Goal: Information Seeking & Learning: Learn about a topic

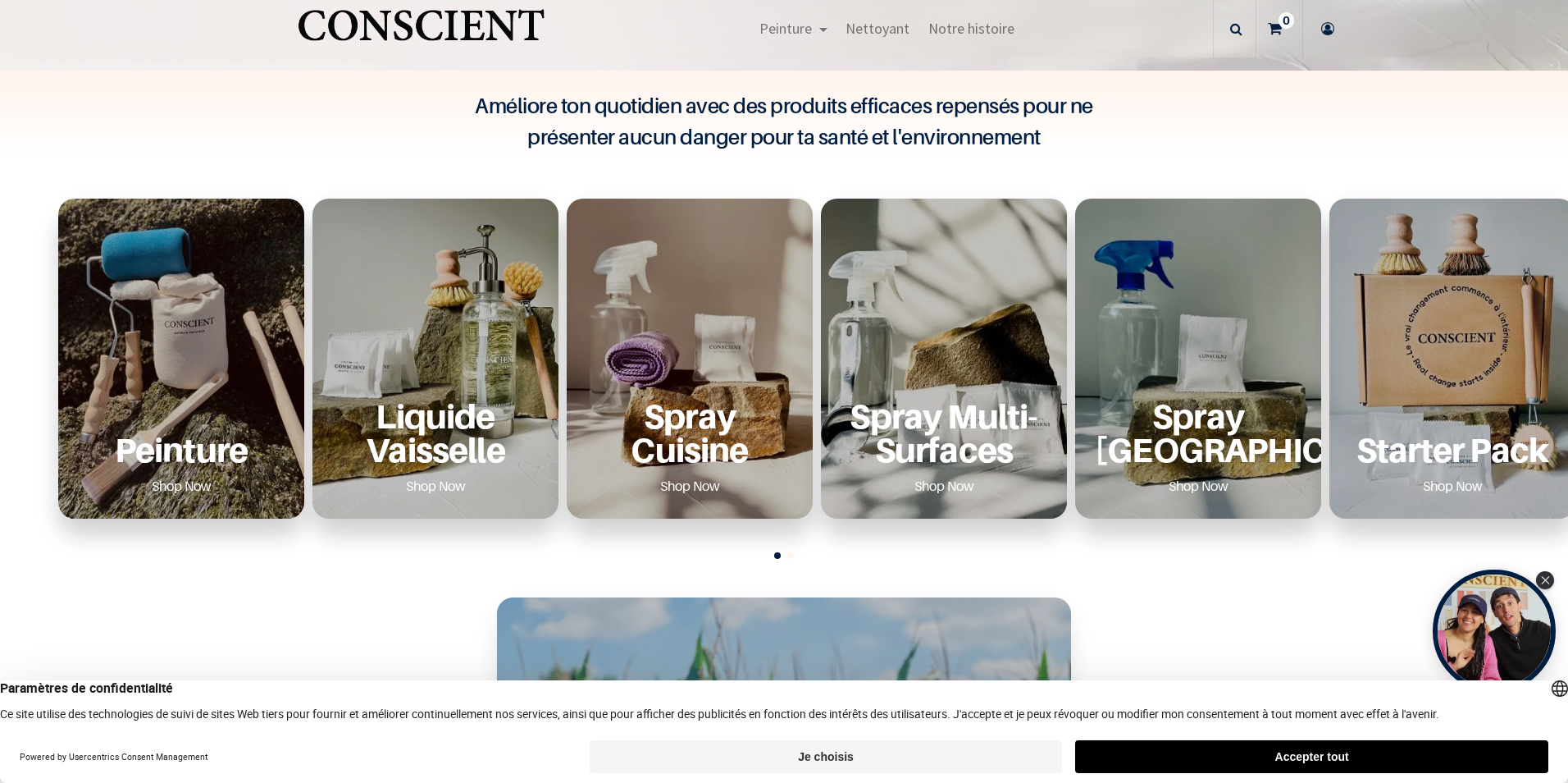
scroll to position [656, 0]
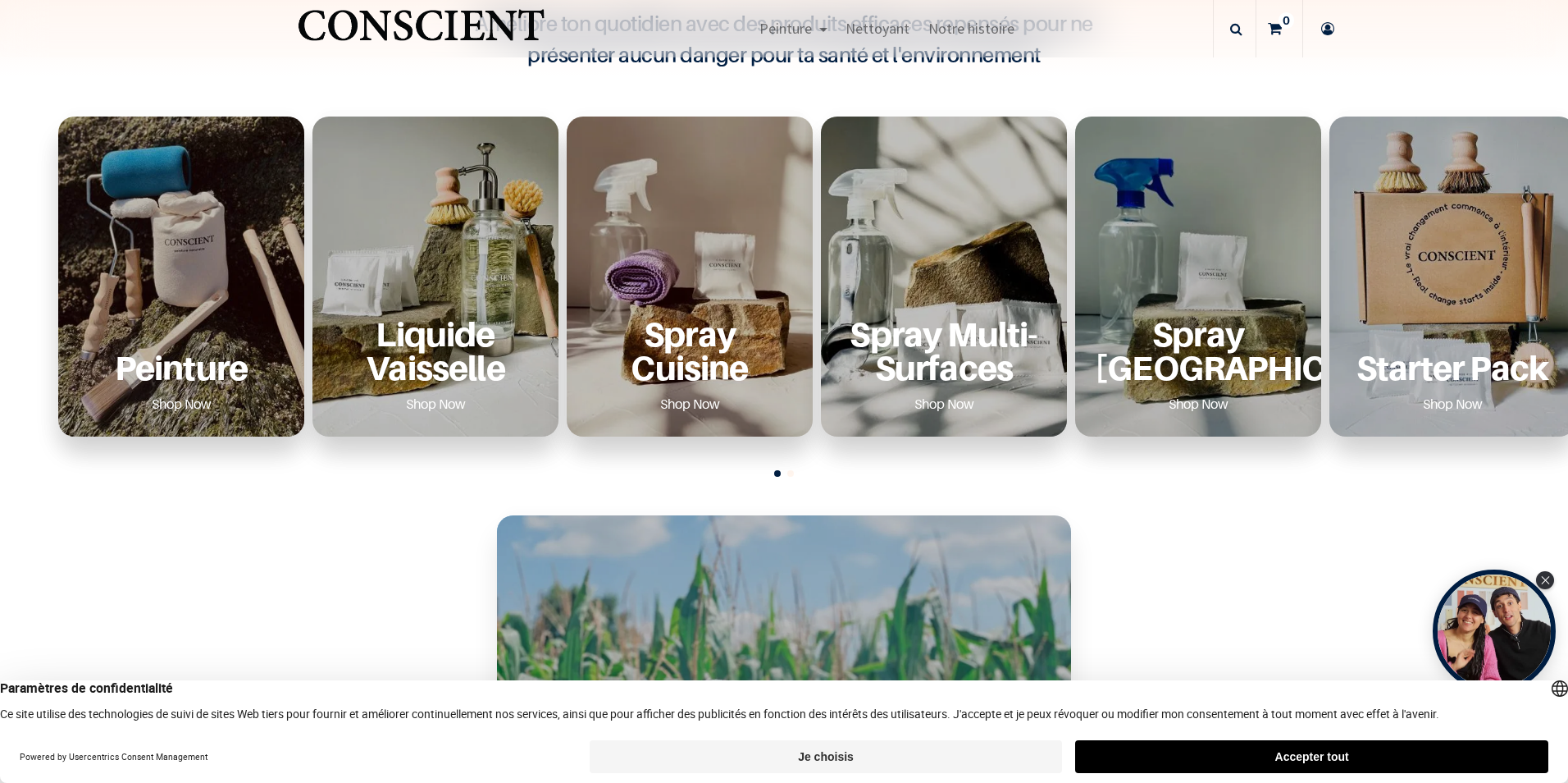
click at [204, 308] on div "Peinture Shop Now" at bounding box center [181, 276] width 247 height 320
click at [174, 400] on link "Shop Now" at bounding box center [181, 403] width 99 height 26
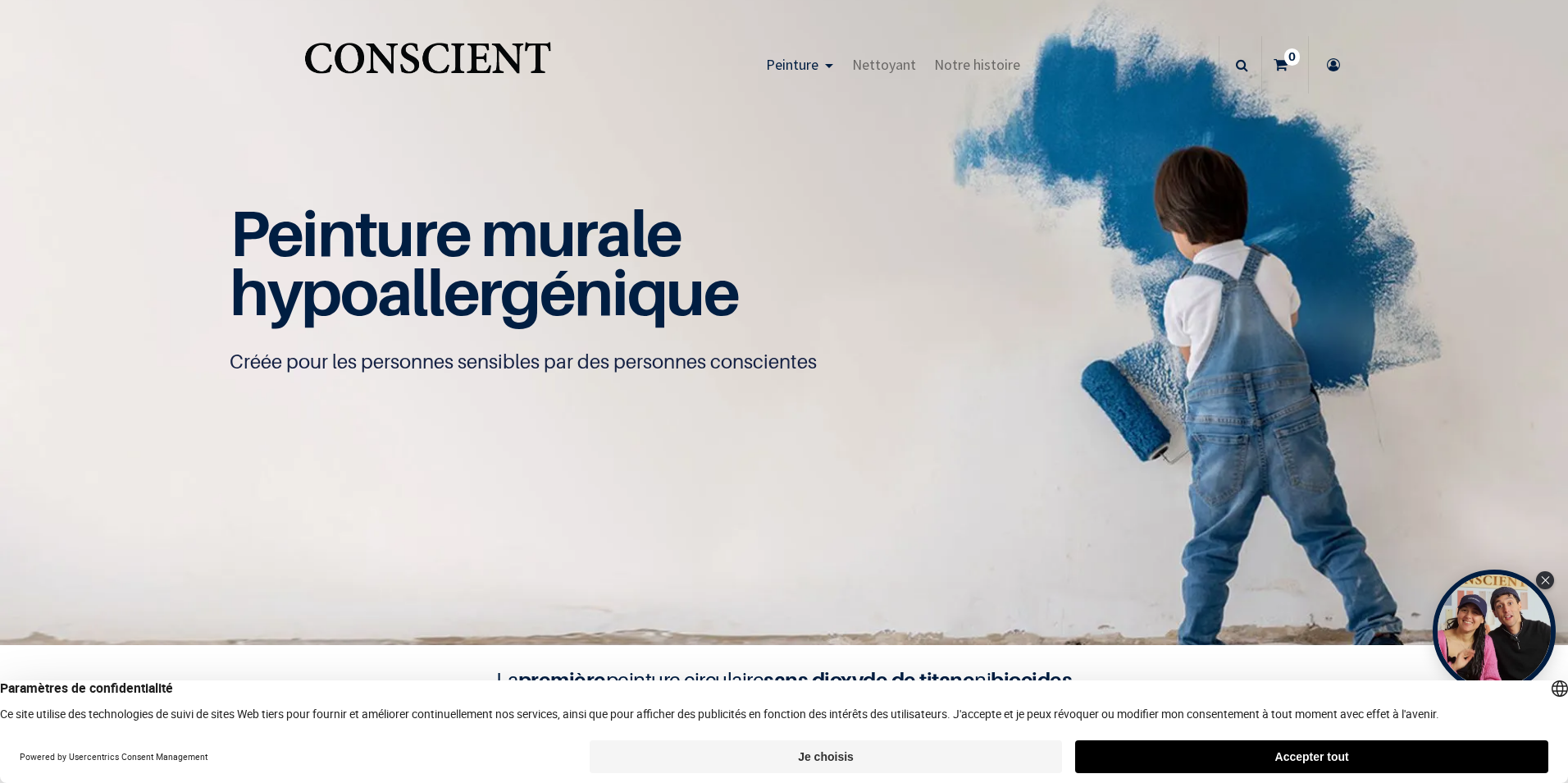
scroll to position [1, 0]
click at [1234, 782] on html "True Peinture Shop new 0" at bounding box center [784, 391] width 1568 height 783
click at [1220, 755] on button "Accepter tout" at bounding box center [1312, 756] width 473 height 33
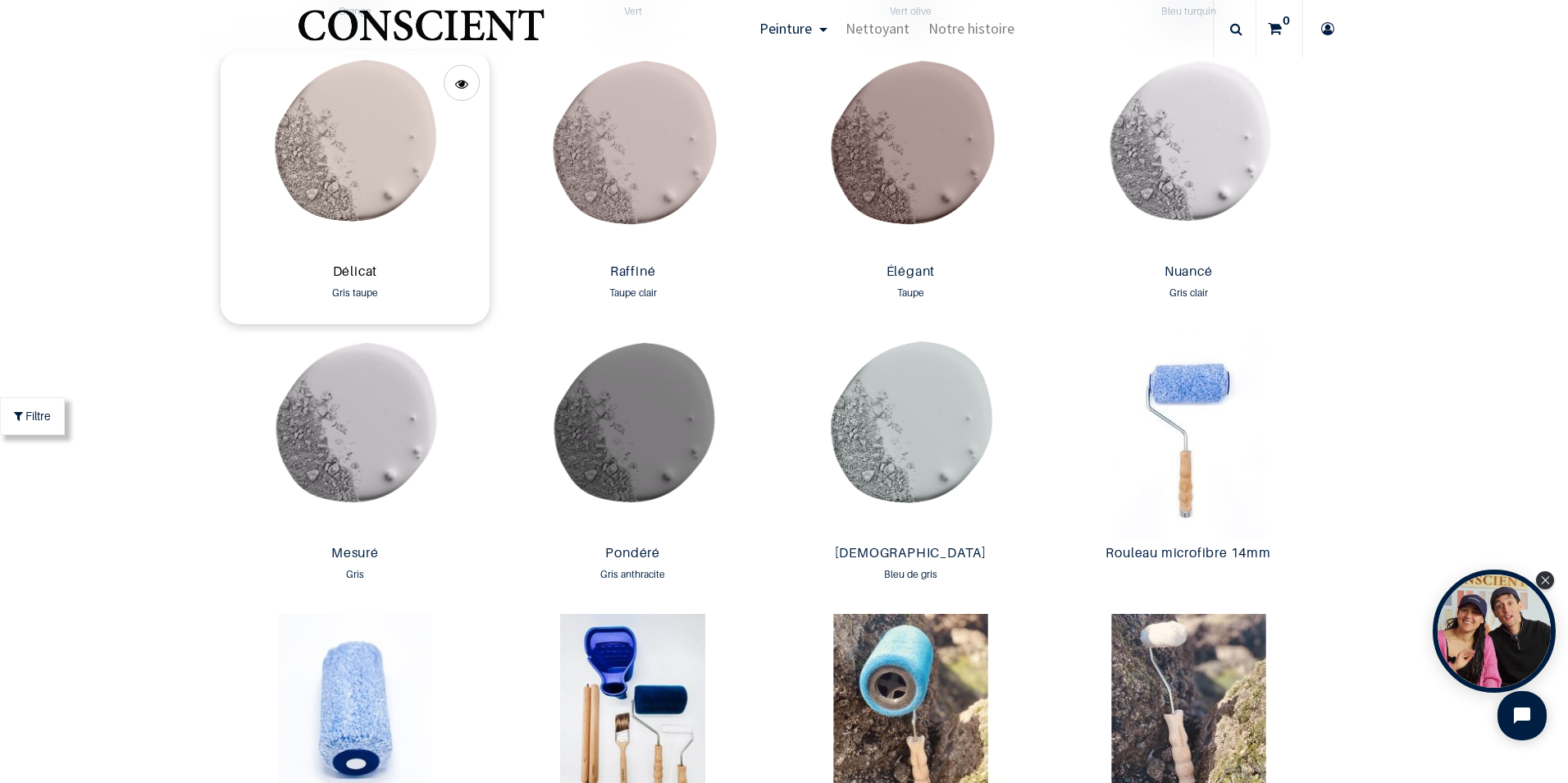
scroll to position [2707, 0]
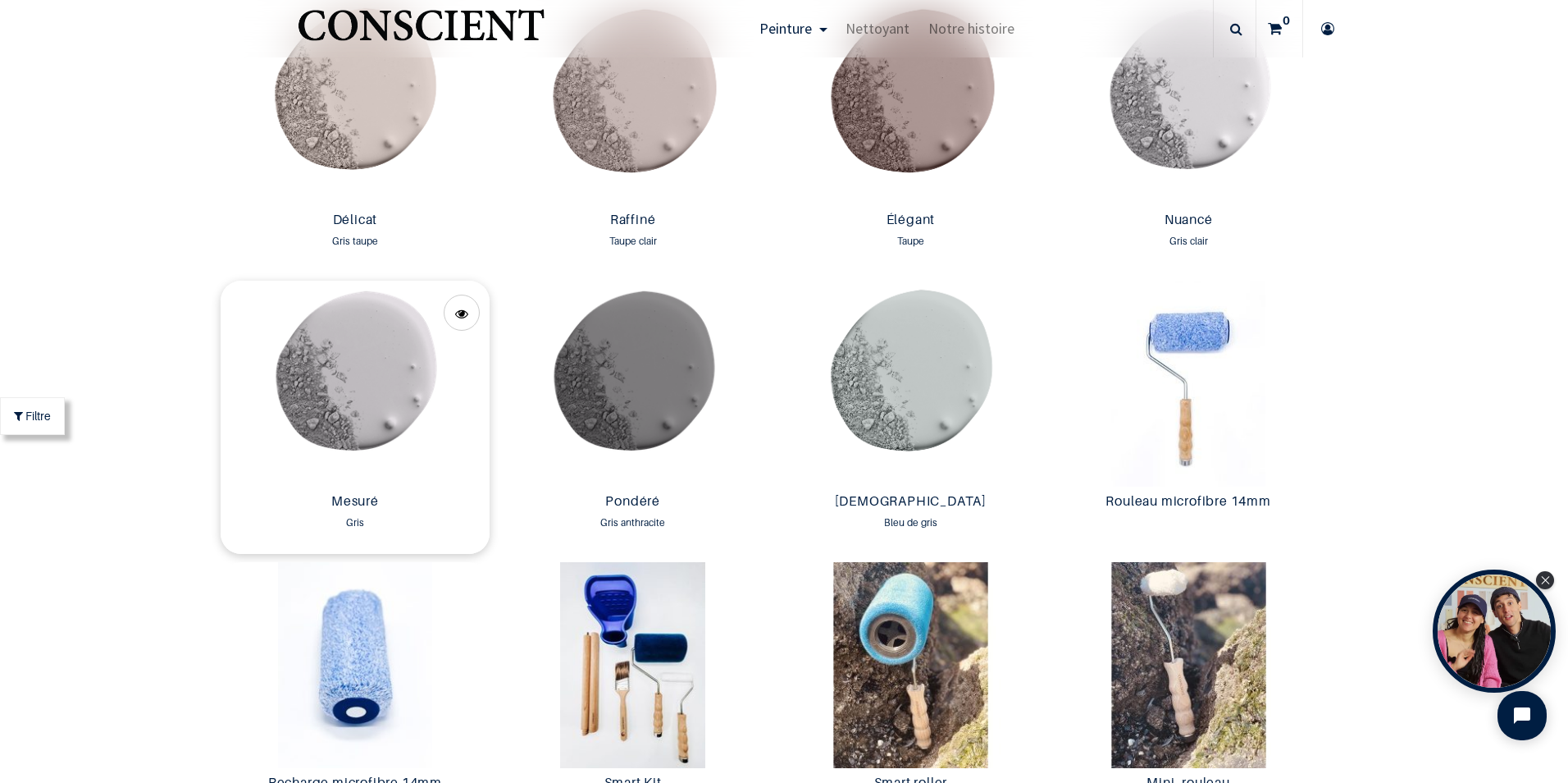
click at [353, 387] on img at bounding box center [355, 383] width 270 height 206
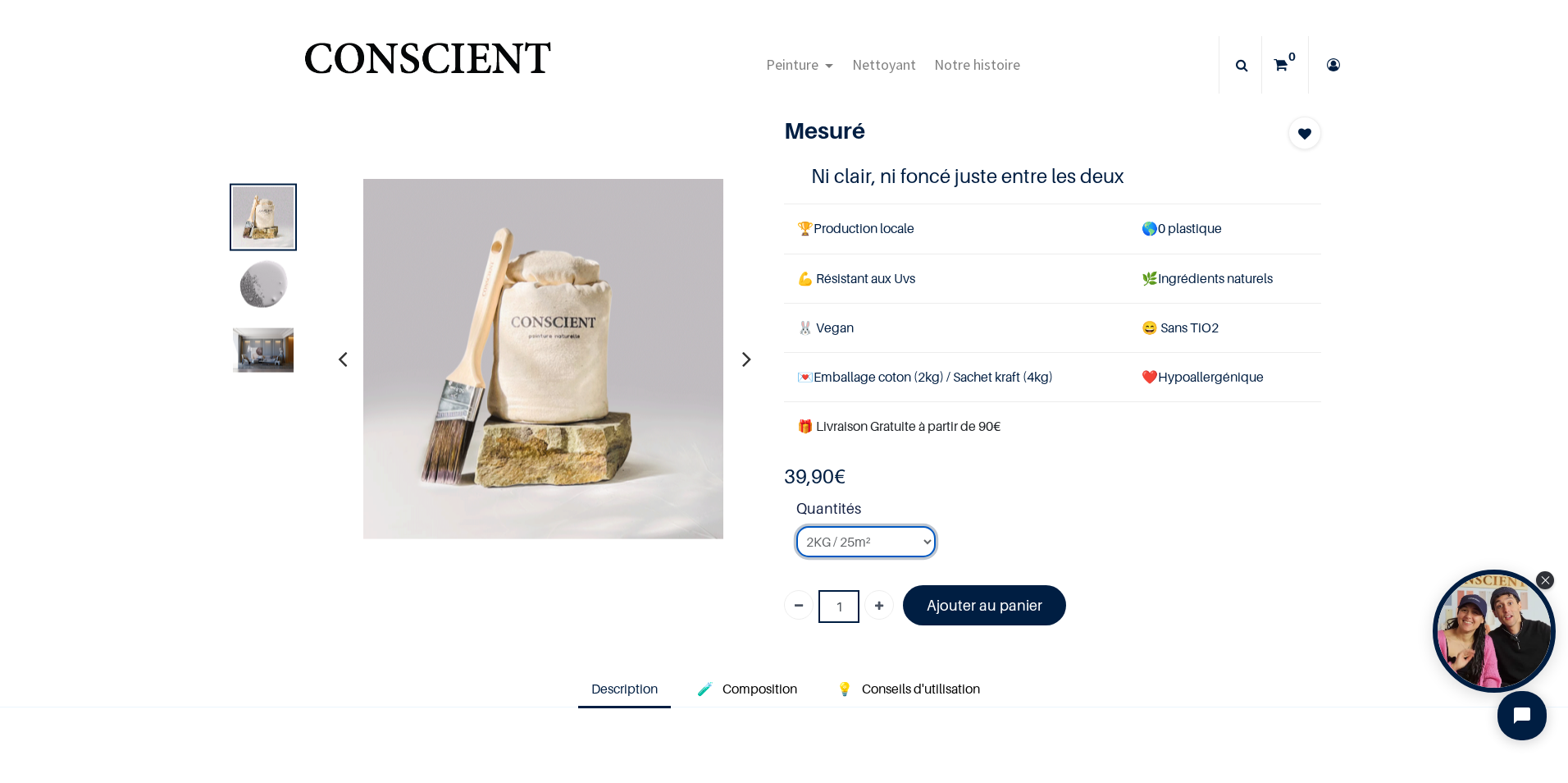
click at [923, 541] on select "2KG / 25m² 4KG / 50m² 8KG / 100m² Testeur" at bounding box center [866, 541] width 140 height 31
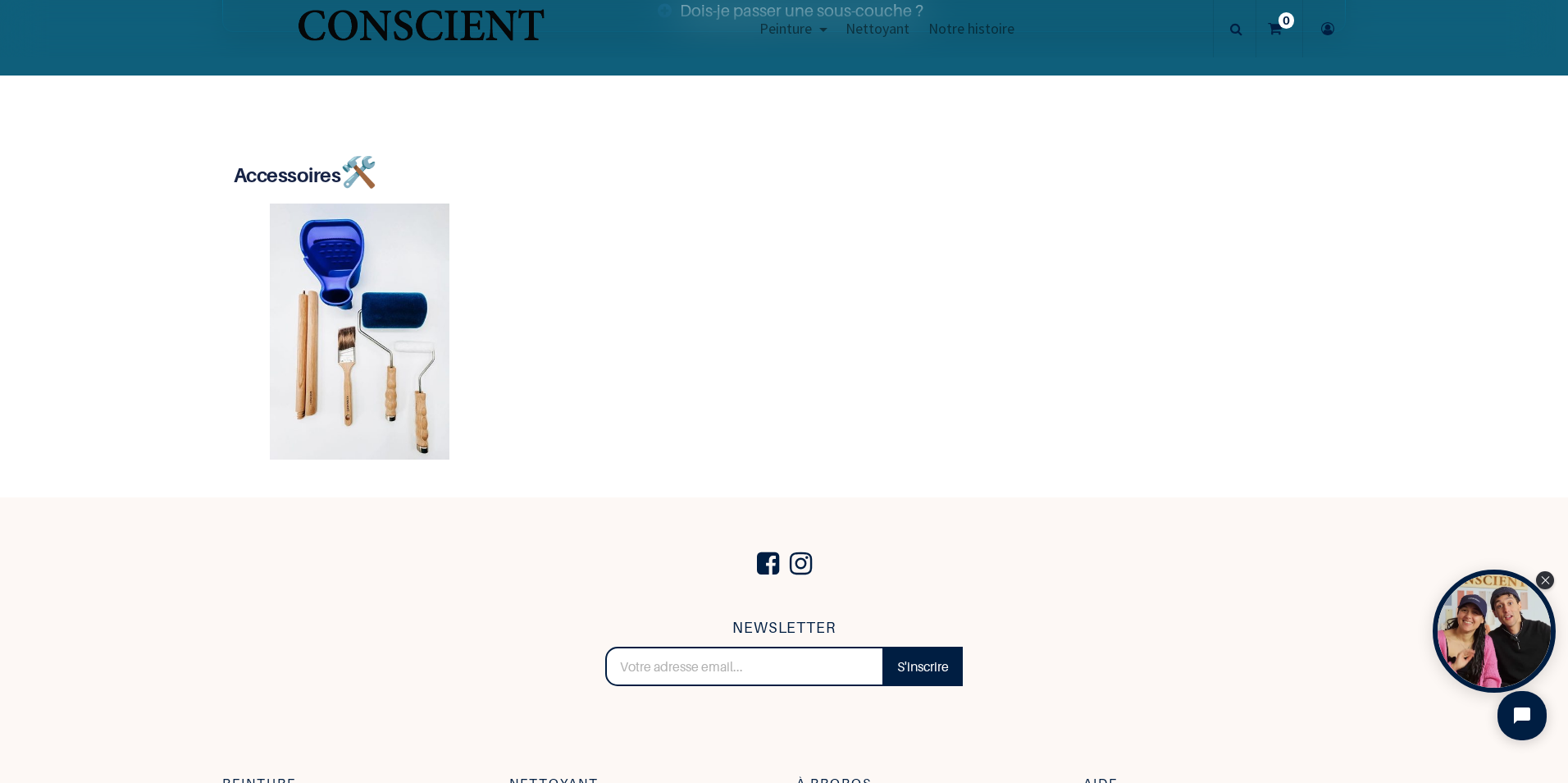
scroll to position [3228, 0]
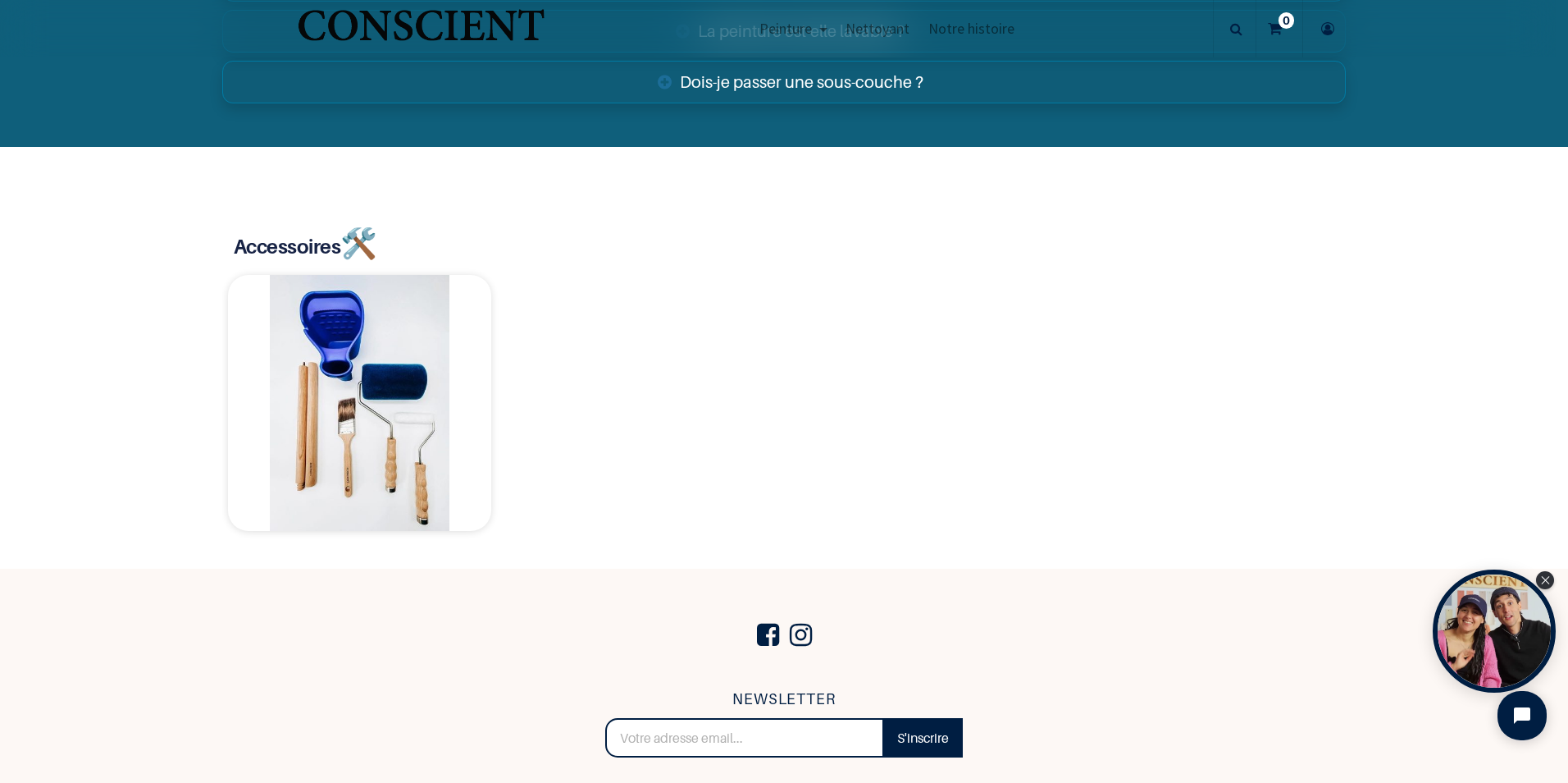
click at [365, 395] on img at bounding box center [359, 403] width 263 height 256
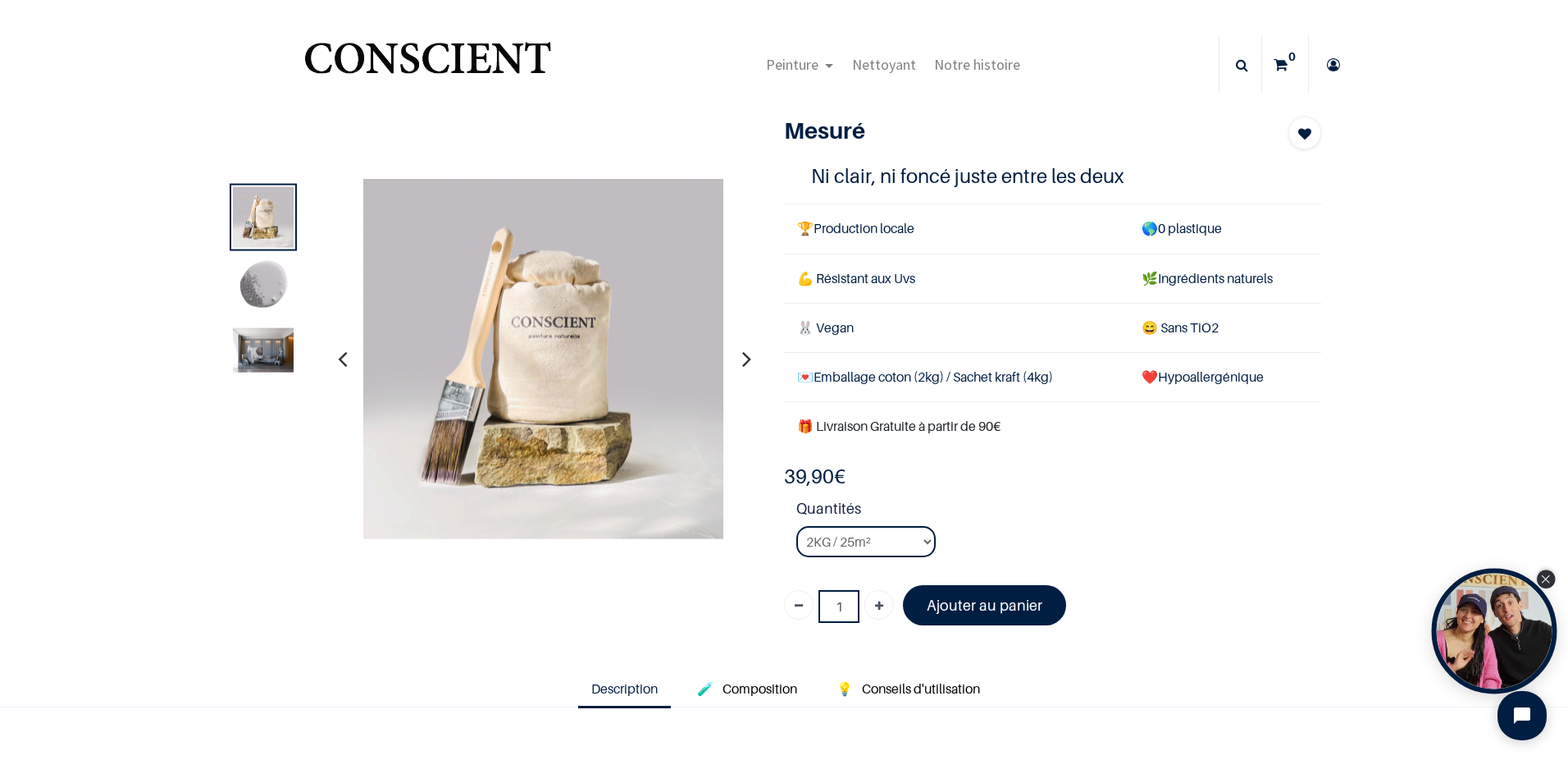
click at [1550, 581] on icon "Close Tolstoy widget" at bounding box center [1545, 579] width 9 height 9
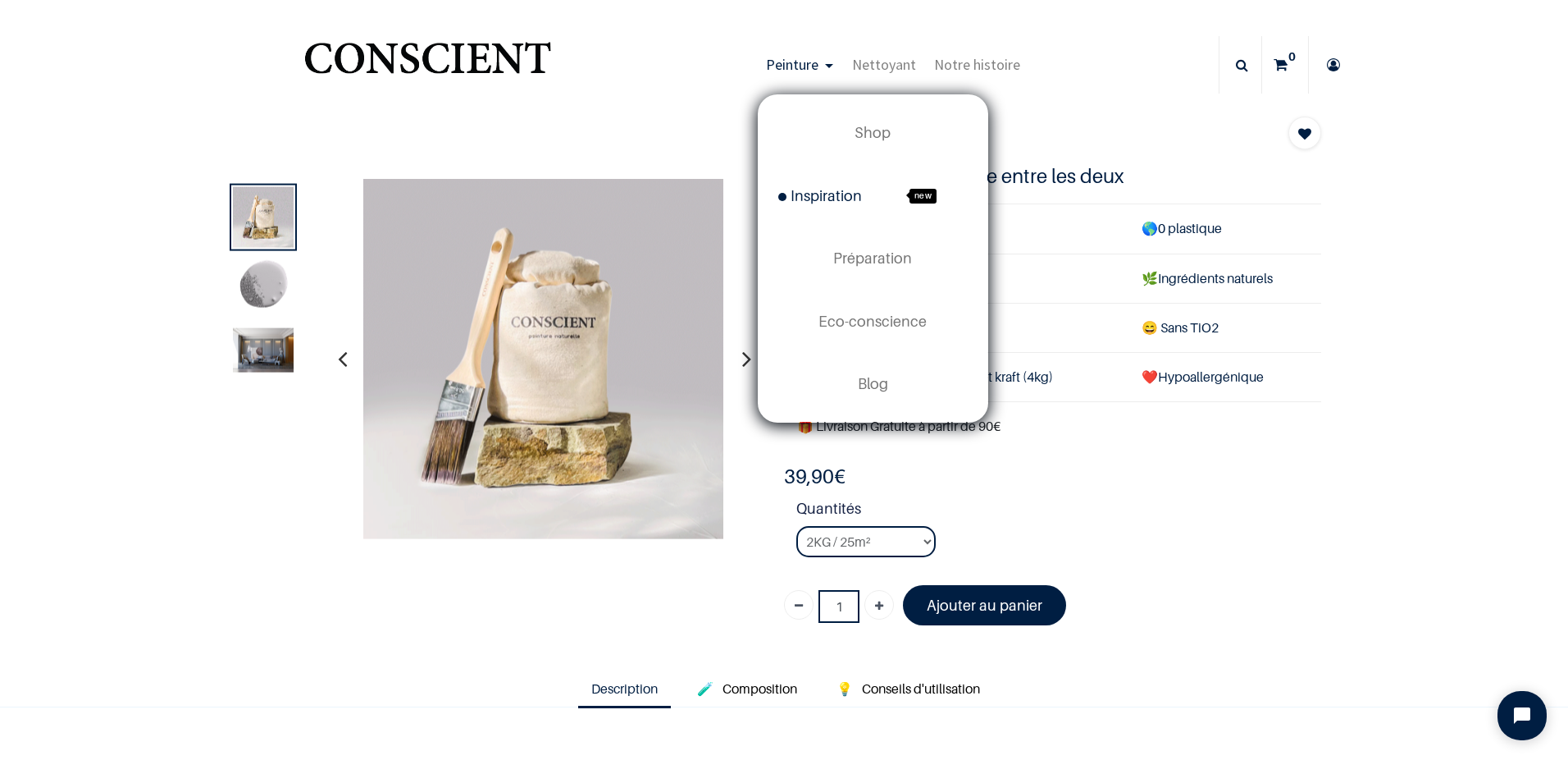
click at [810, 194] on span "Inspiration" at bounding box center [820, 196] width 84 height 17
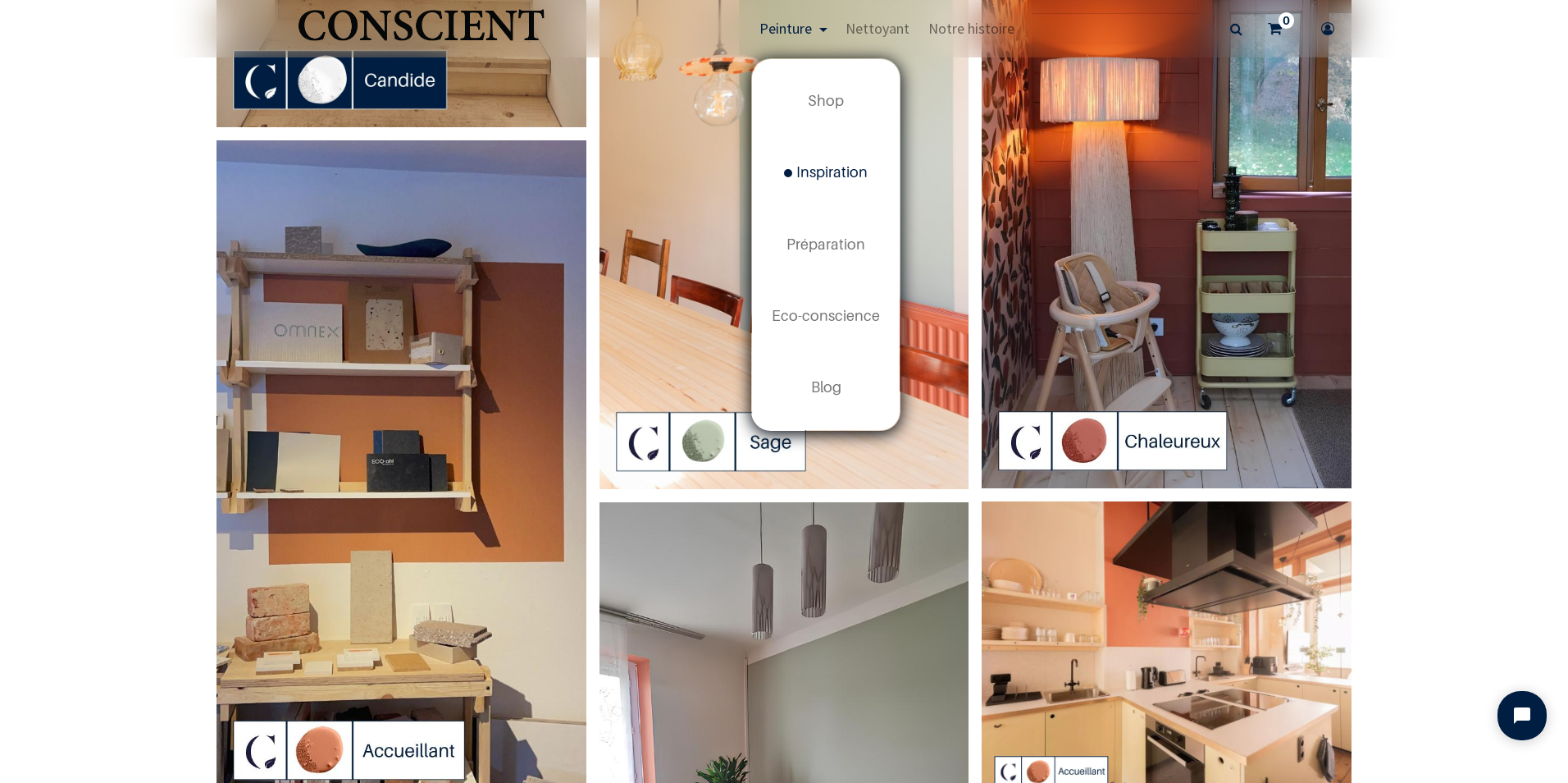
scroll to position [984, 0]
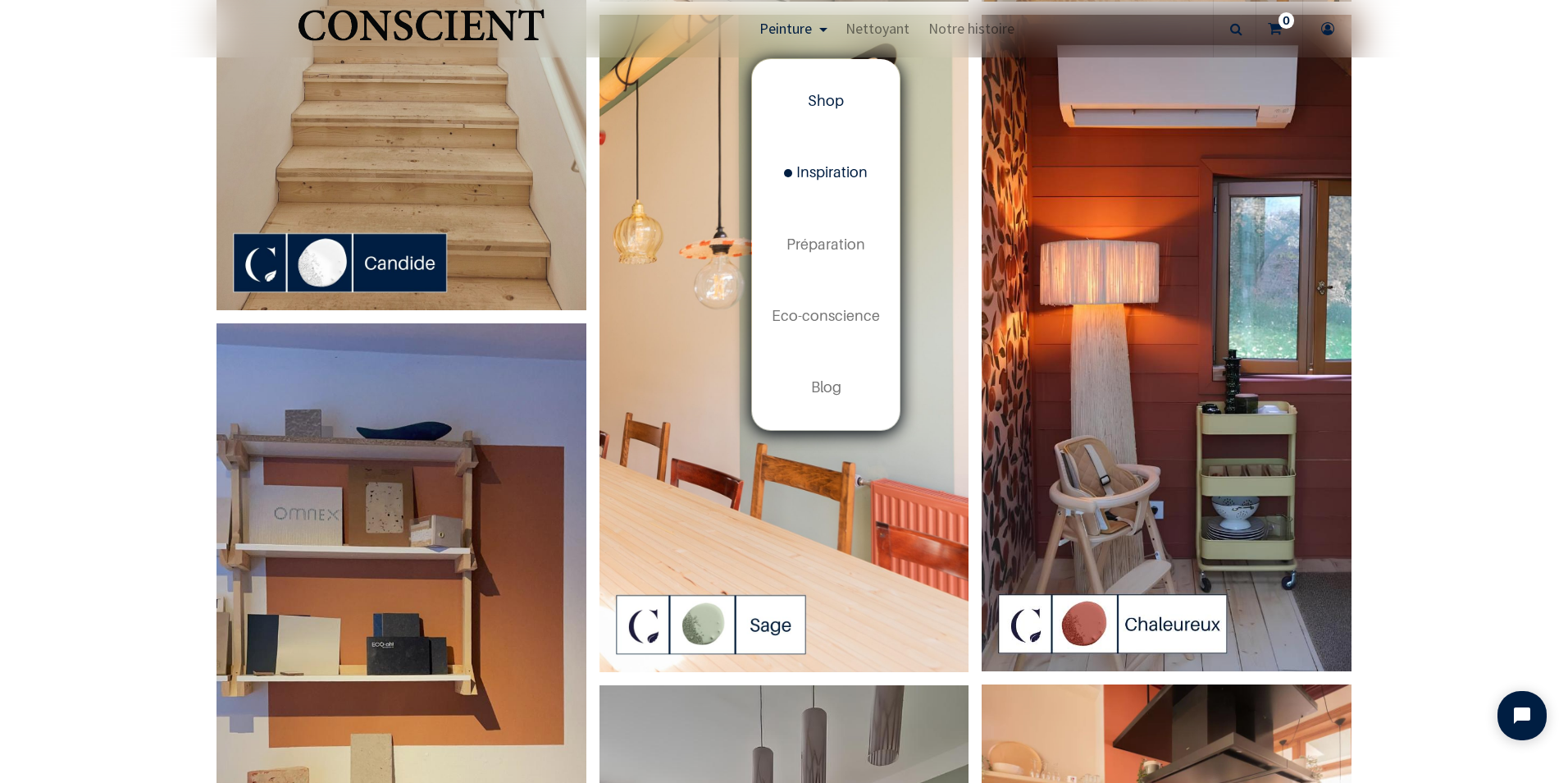
click at [827, 100] on span "Shop" at bounding box center [825, 100] width 36 height 17
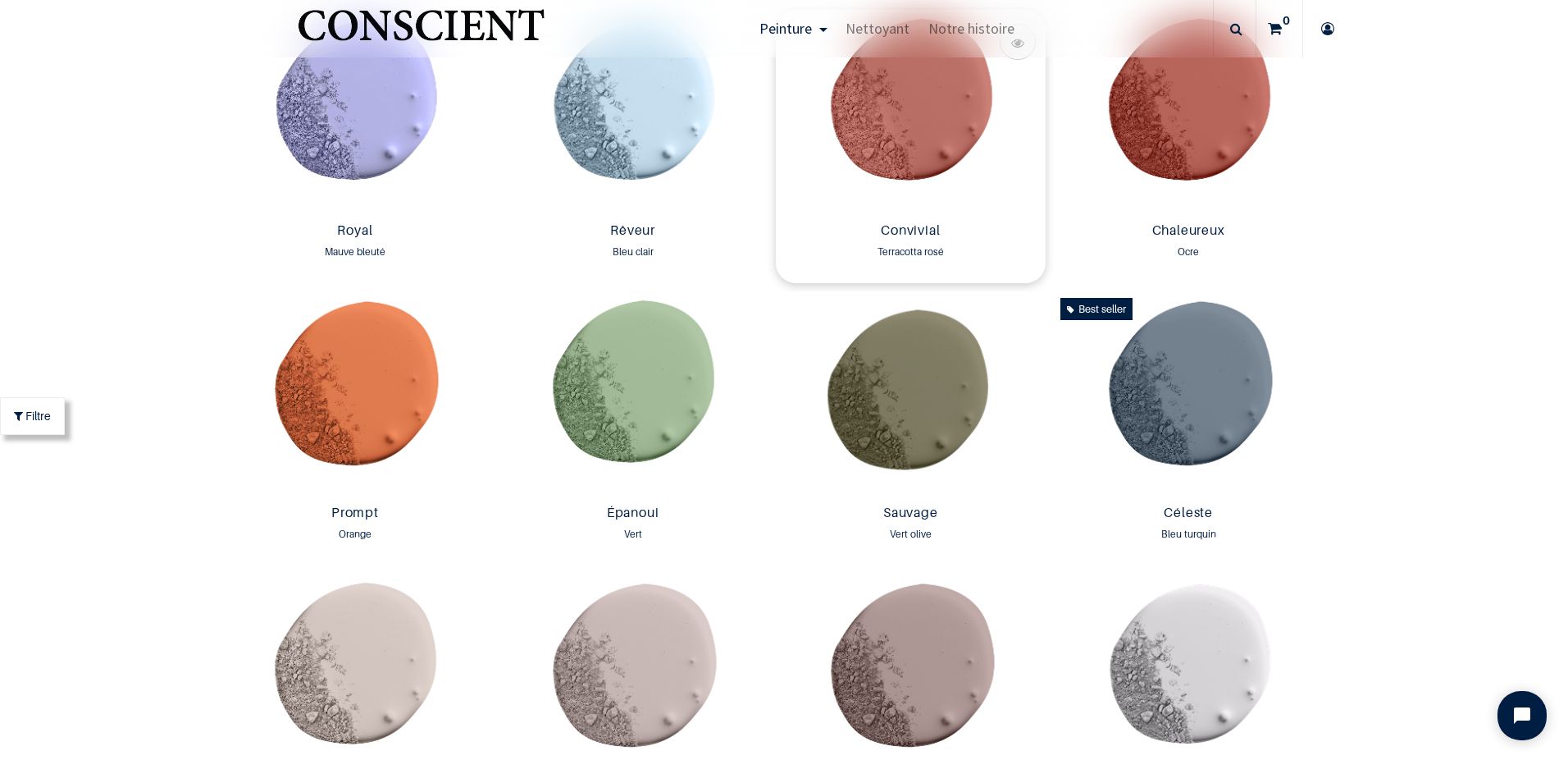
scroll to position [2215, 0]
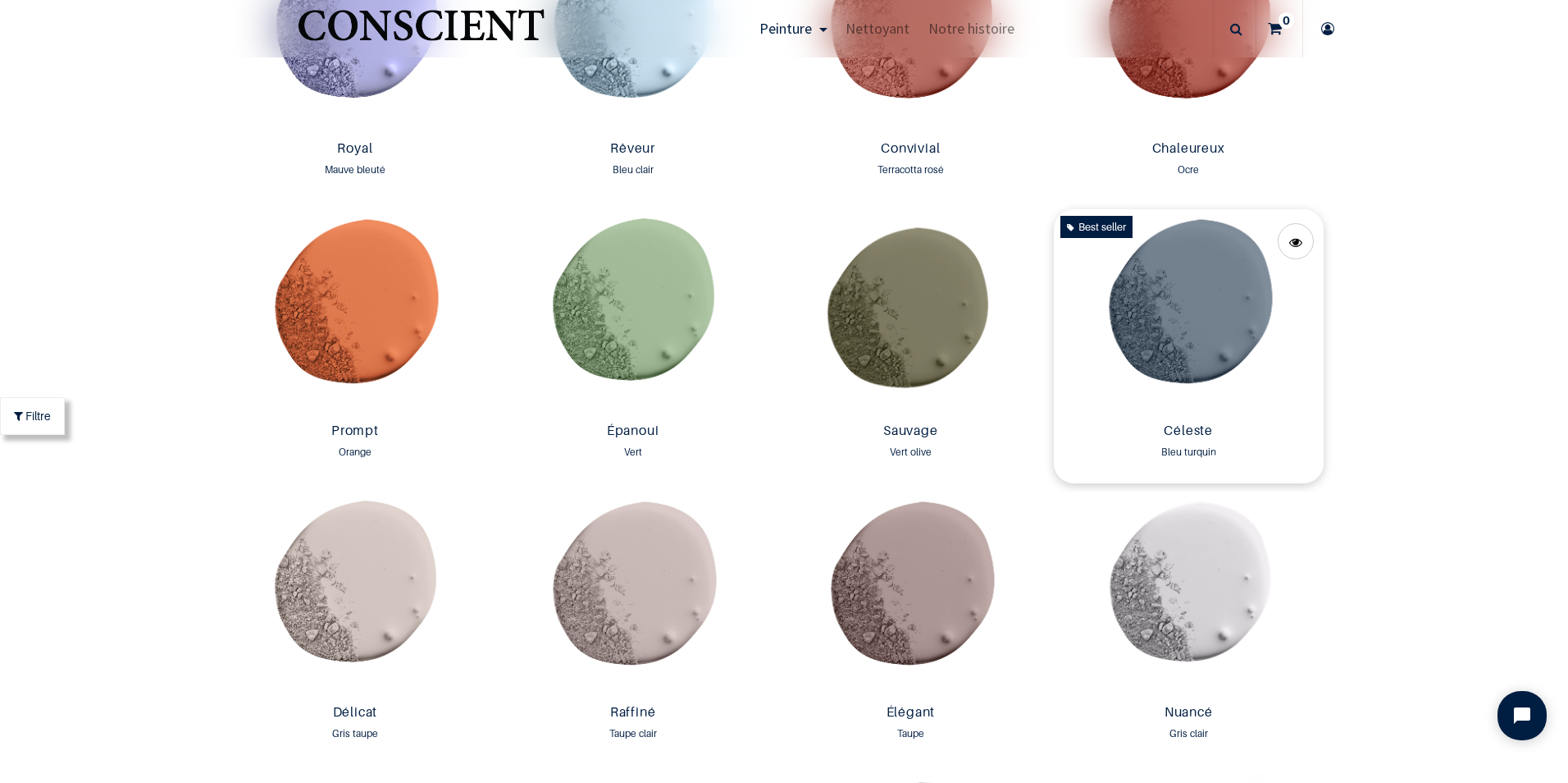
click at [1177, 332] on img at bounding box center [1189, 312] width 270 height 206
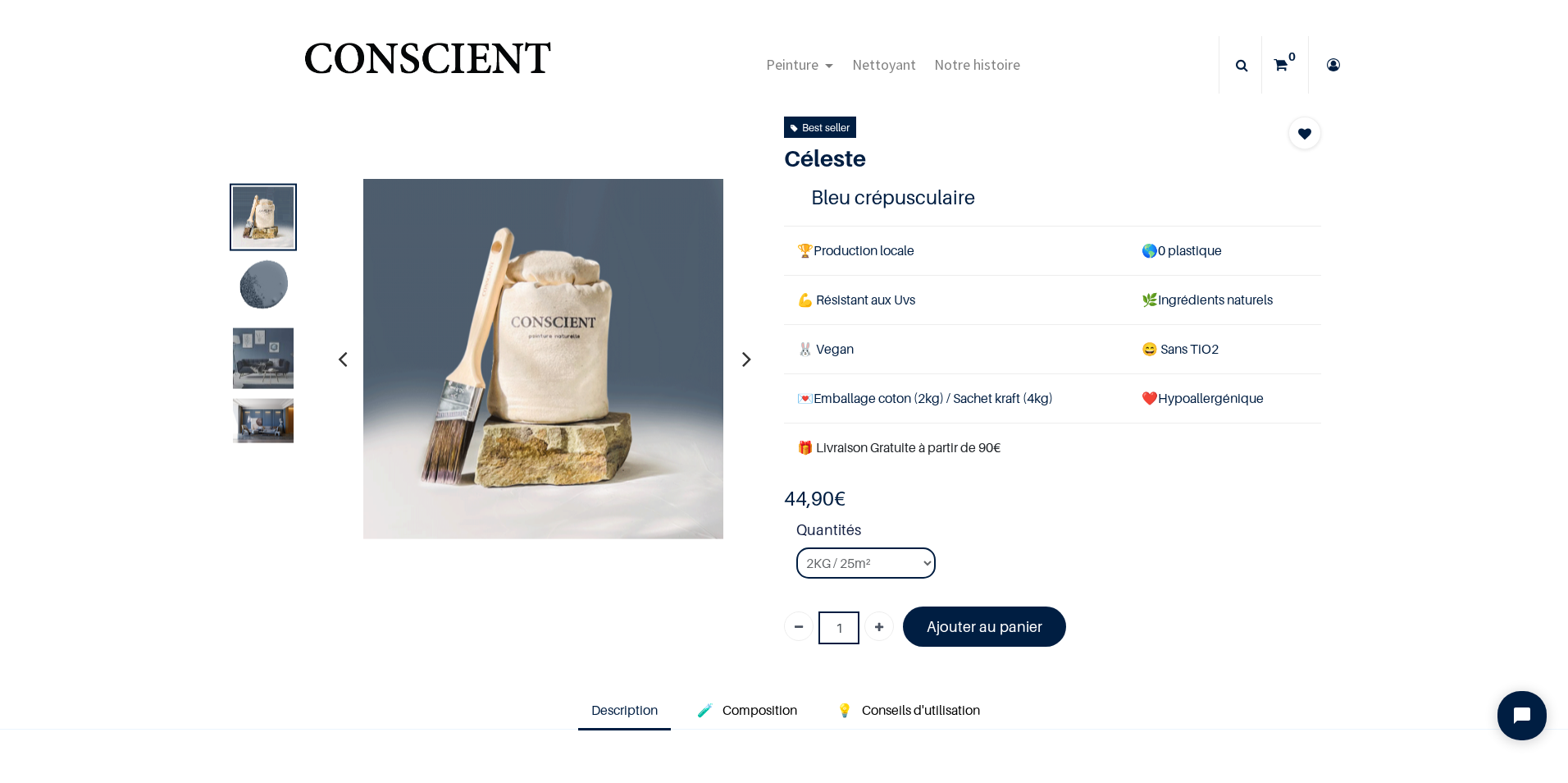
click at [567, 349] on img at bounding box center [543, 358] width 361 height 361
click at [743, 358] on icon "button" at bounding box center [746, 358] width 9 height 44
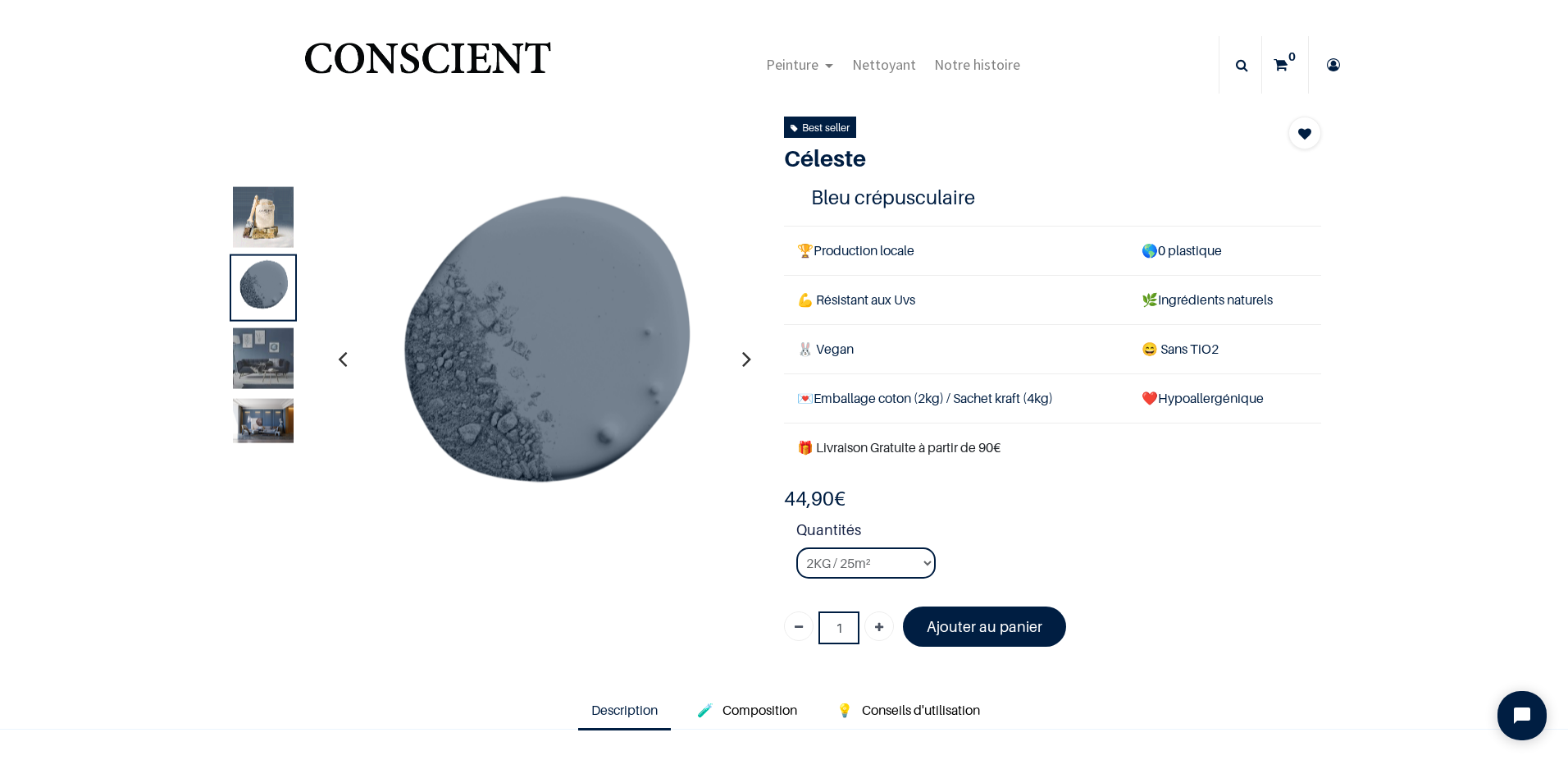
click at [743, 358] on icon "button" at bounding box center [746, 358] width 9 height 44
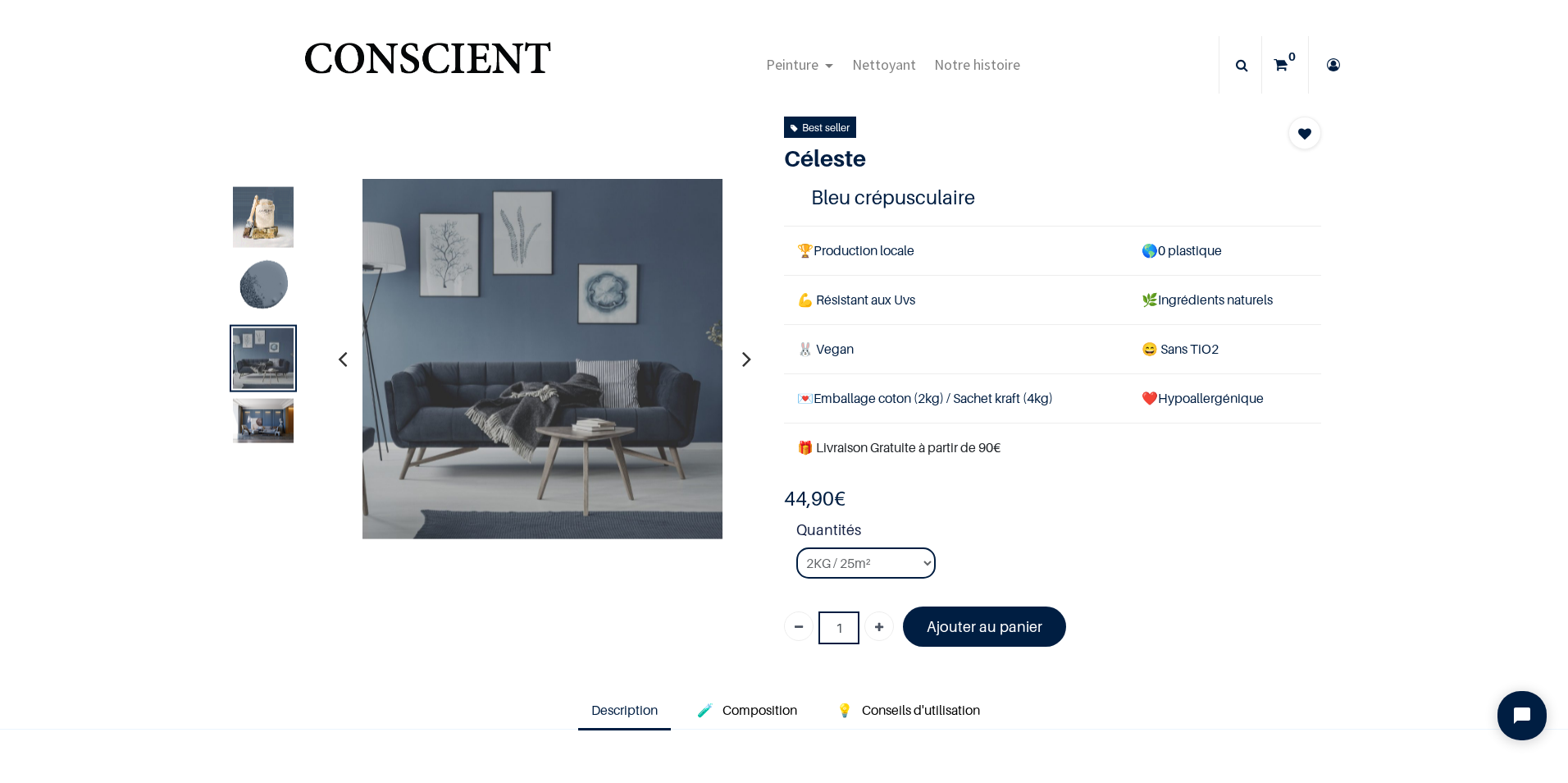
click at [743, 358] on icon "button" at bounding box center [746, 358] width 9 height 44
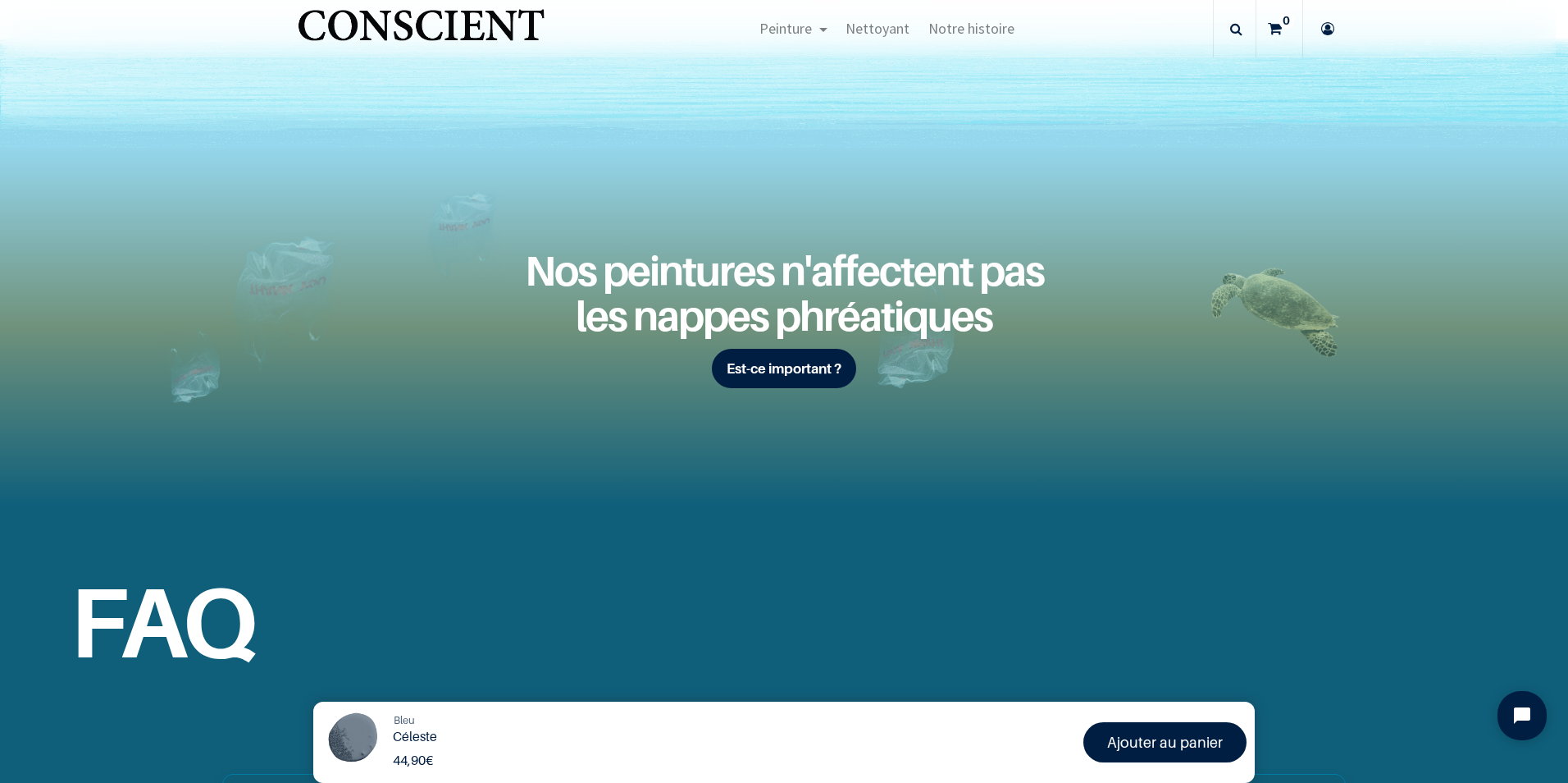
scroll to position [1920, 0]
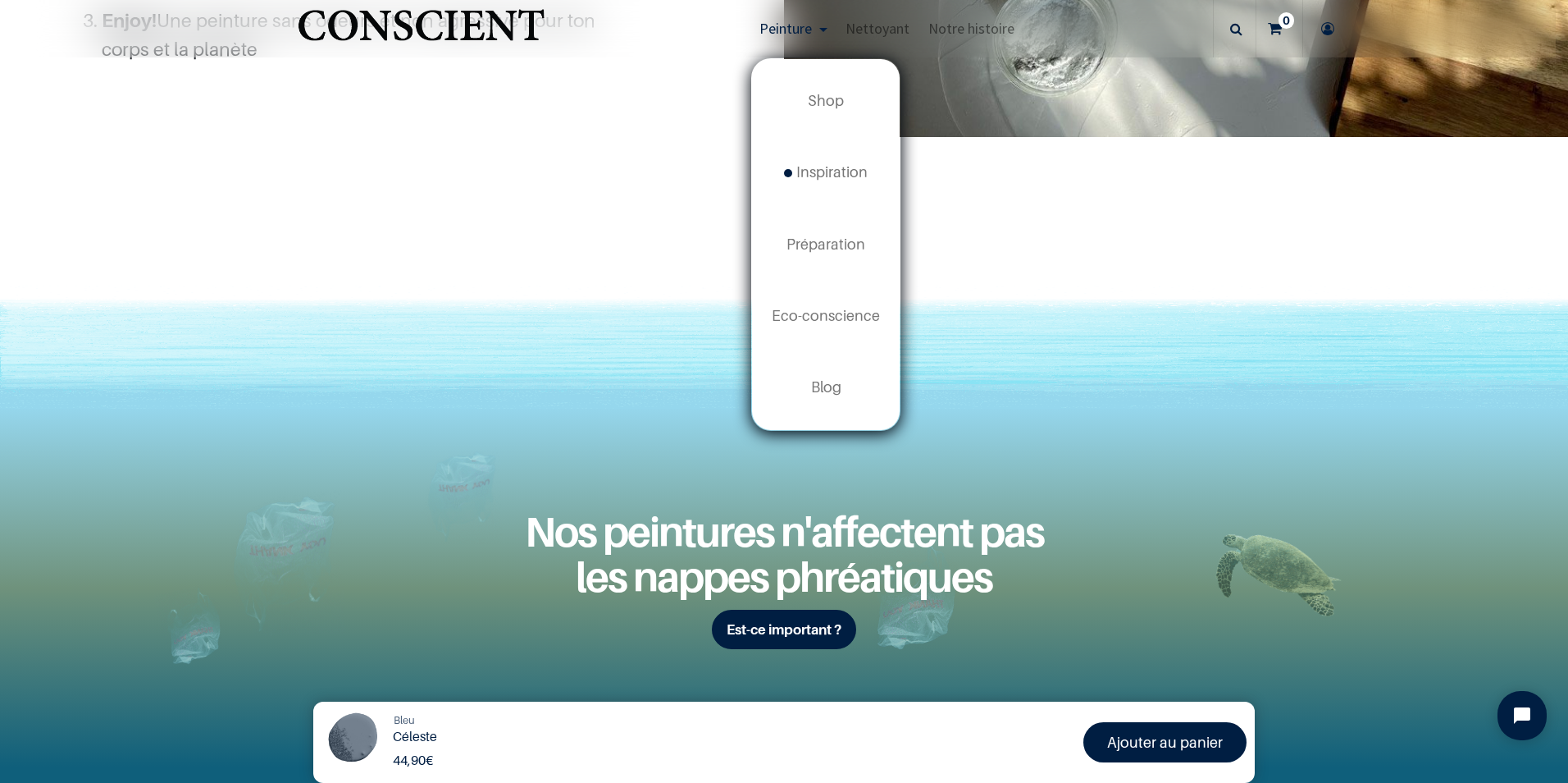
click at [827, 26] on link "Peinture" at bounding box center [793, 29] width 86 height 58
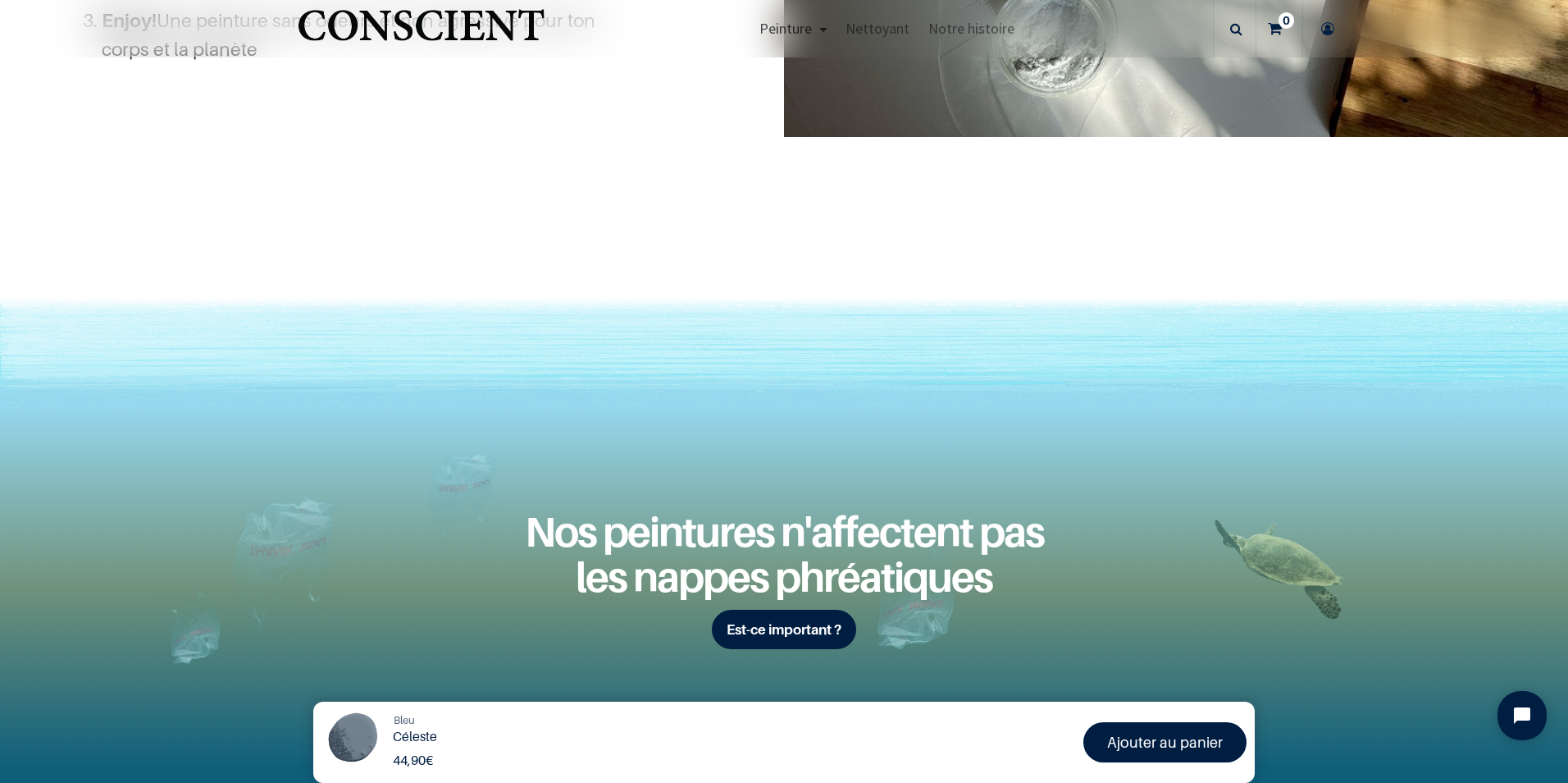
click at [827, 26] on link "Peinture" at bounding box center [793, 29] width 86 height 58
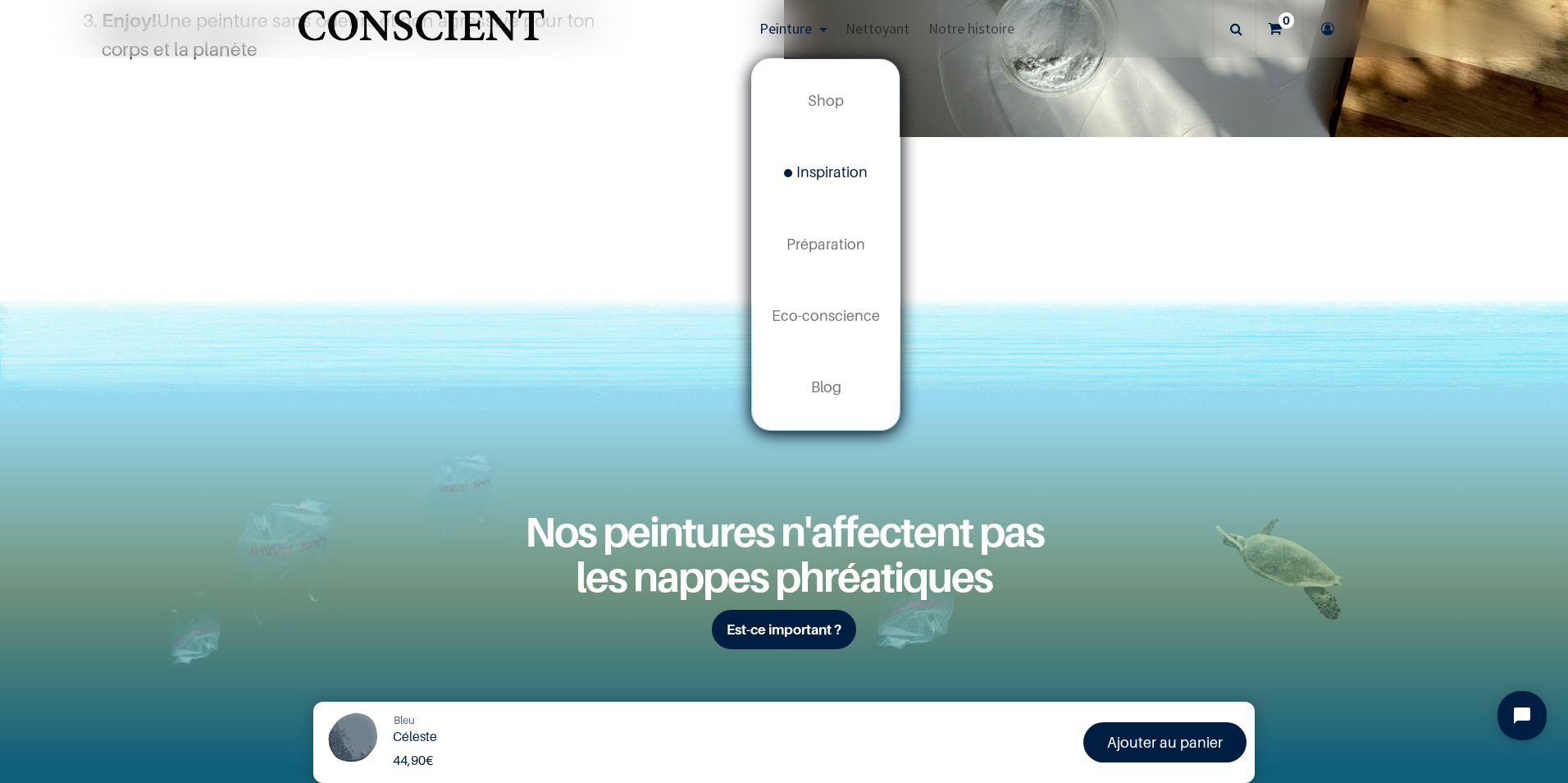
click at [819, 171] on span "Inspiration" at bounding box center [825, 171] width 84 height 17
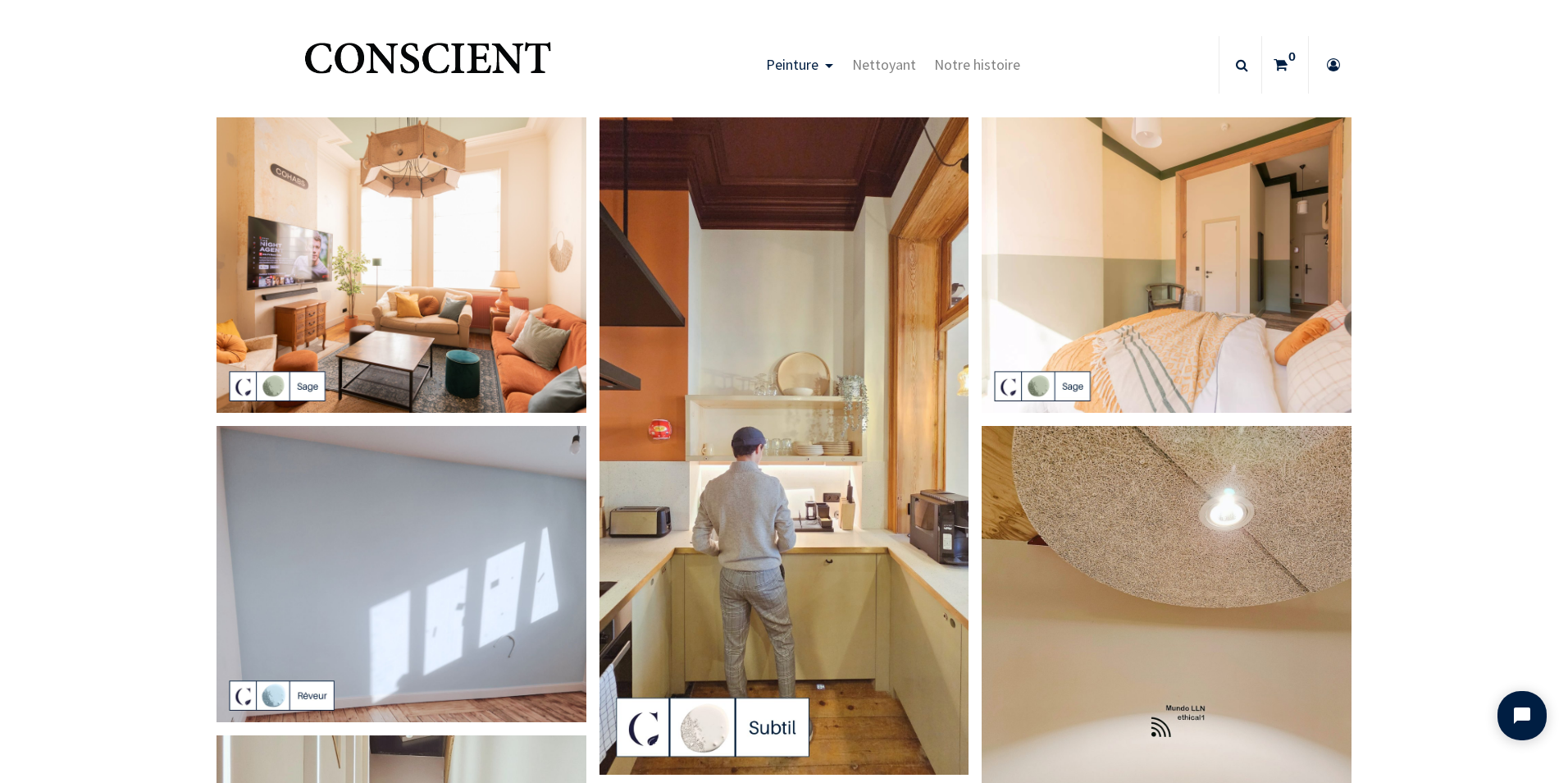
click at [452, 263] on img at bounding box center [402, 265] width 370 height 296
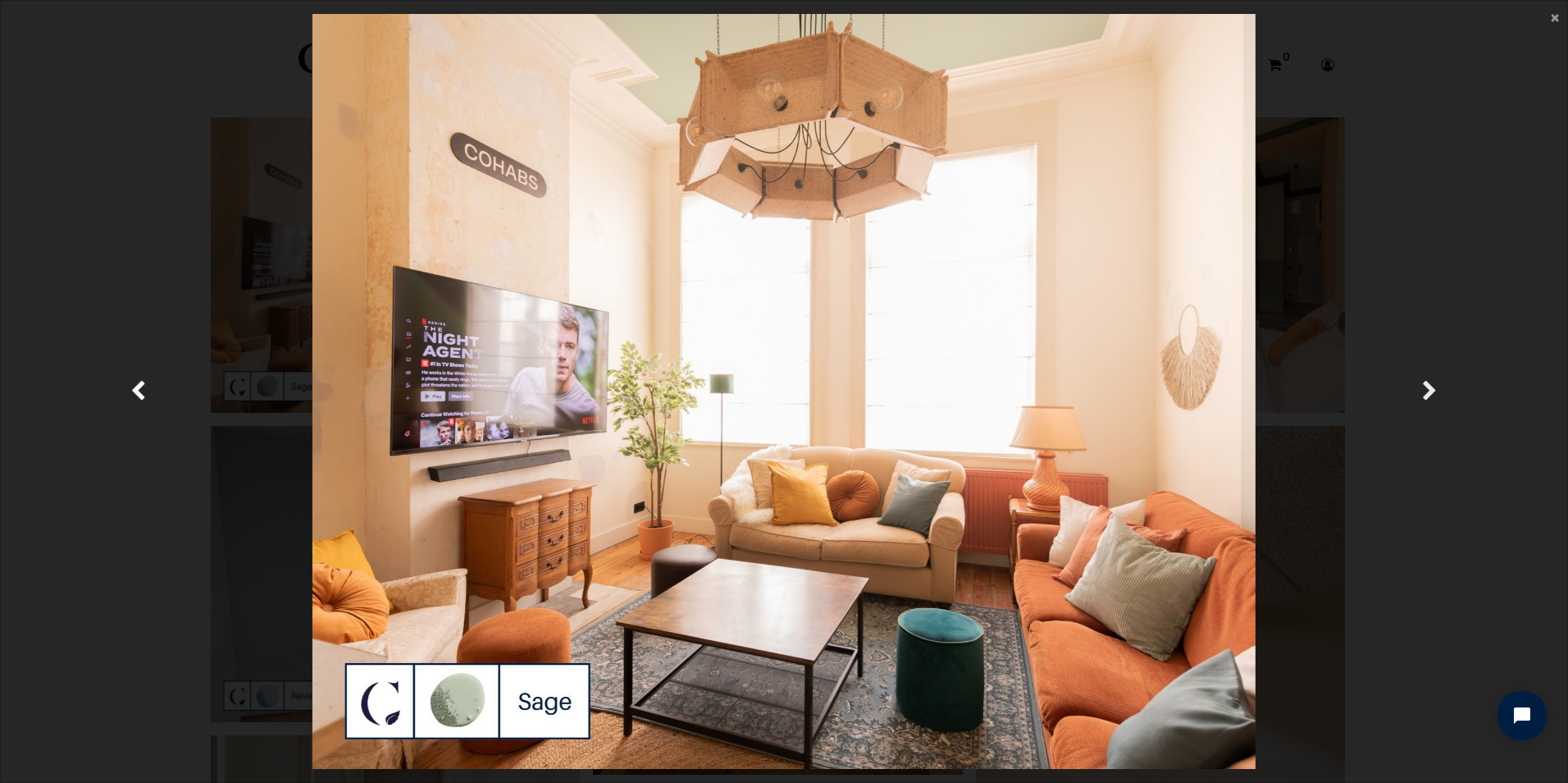
click at [1418, 382] on link "Suivante" at bounding box center [1430, 391] width 228 height 755
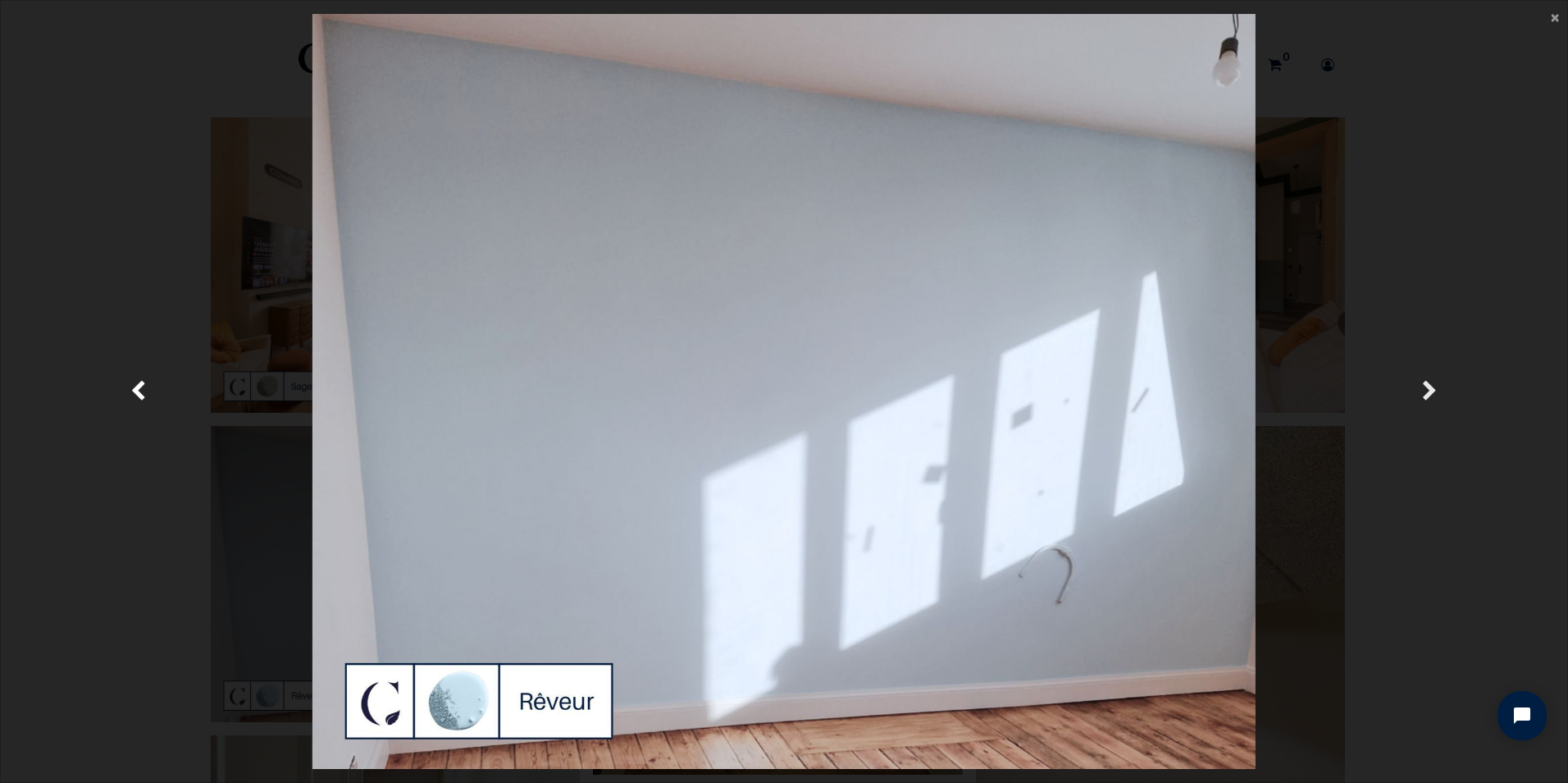
click at [1418, 382] on link "Suivante" at bounding box center [1430, 391] width 228 height 755
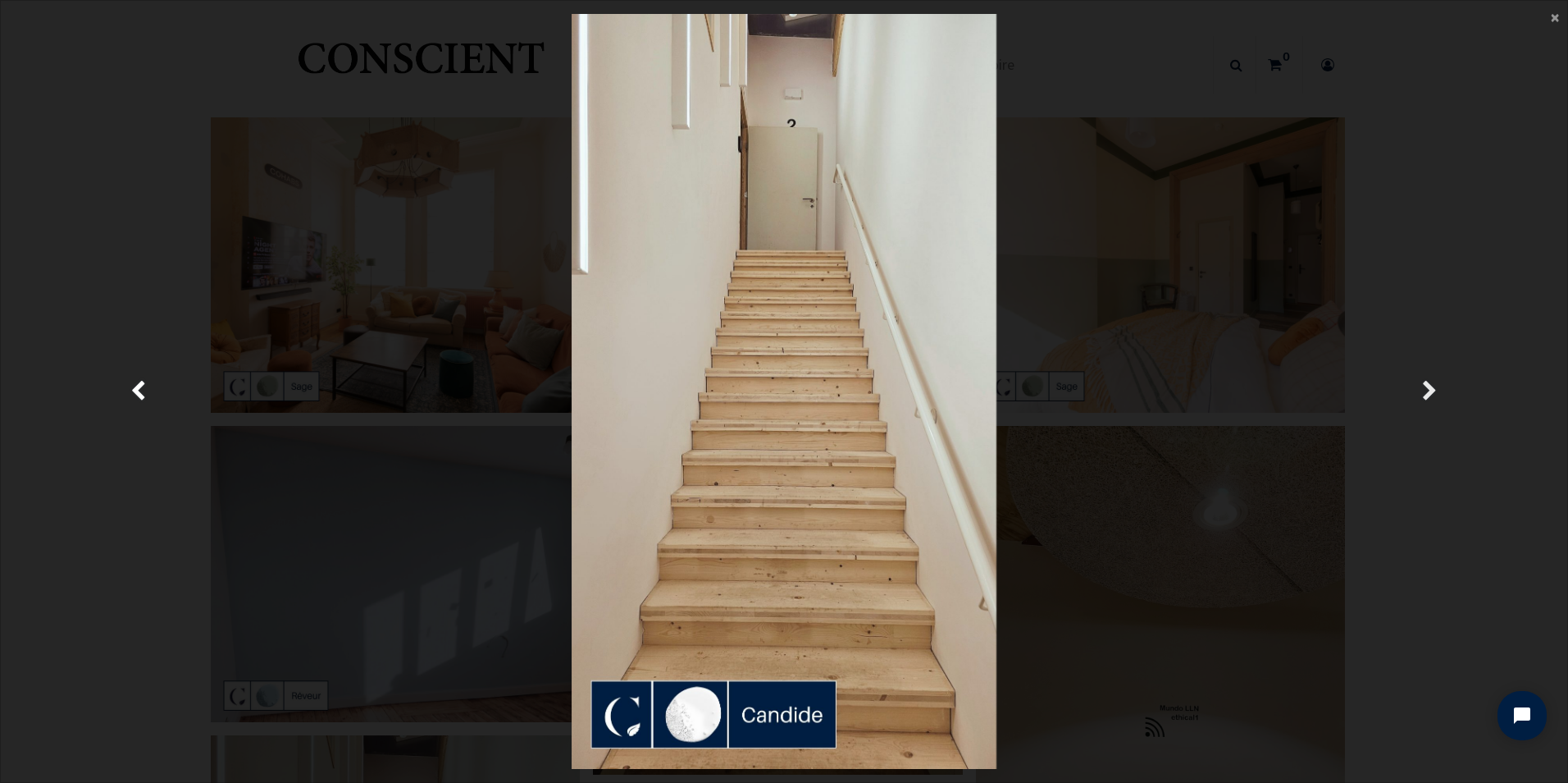
click at [1419, 382] on link "Suivante" at bounding box center [1430, 391] width 228 height 755
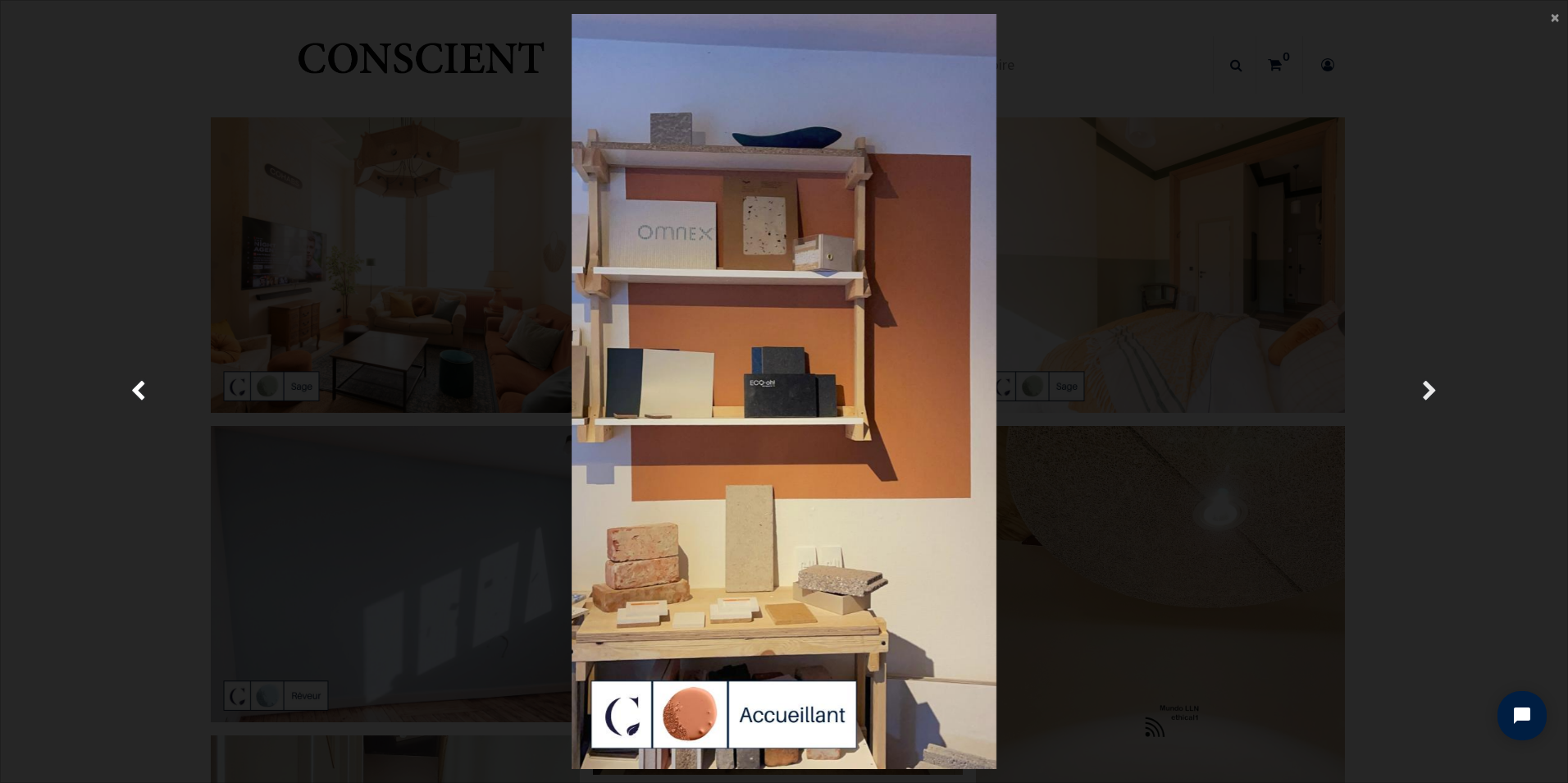
click at [1418, 381] on link "Suivante" at bounding box center [1430, 391] width 228 height 755
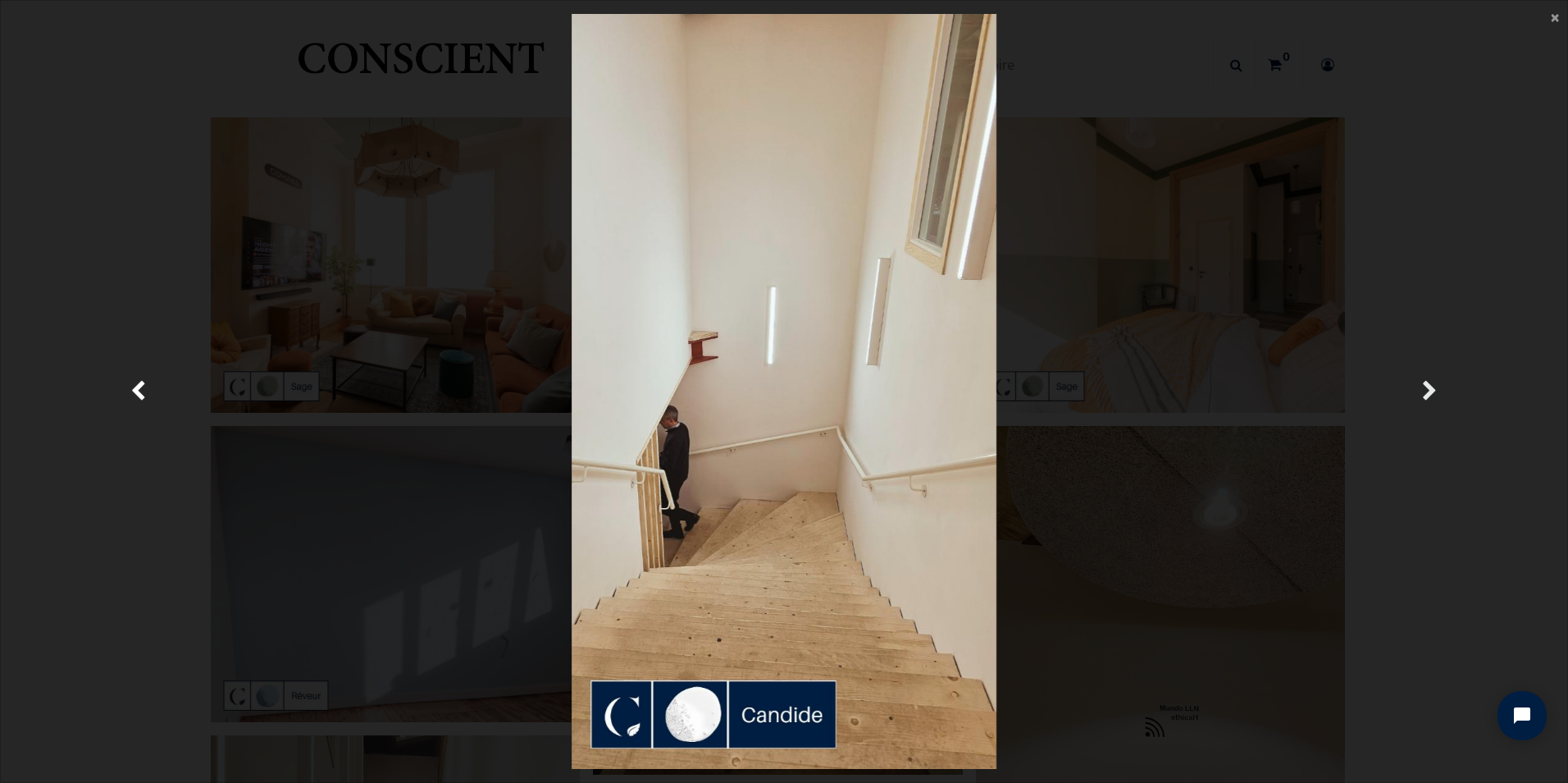
click at [1419, 381] on link "Suivante" at bounding box center [1430, 391] width 228 height 755
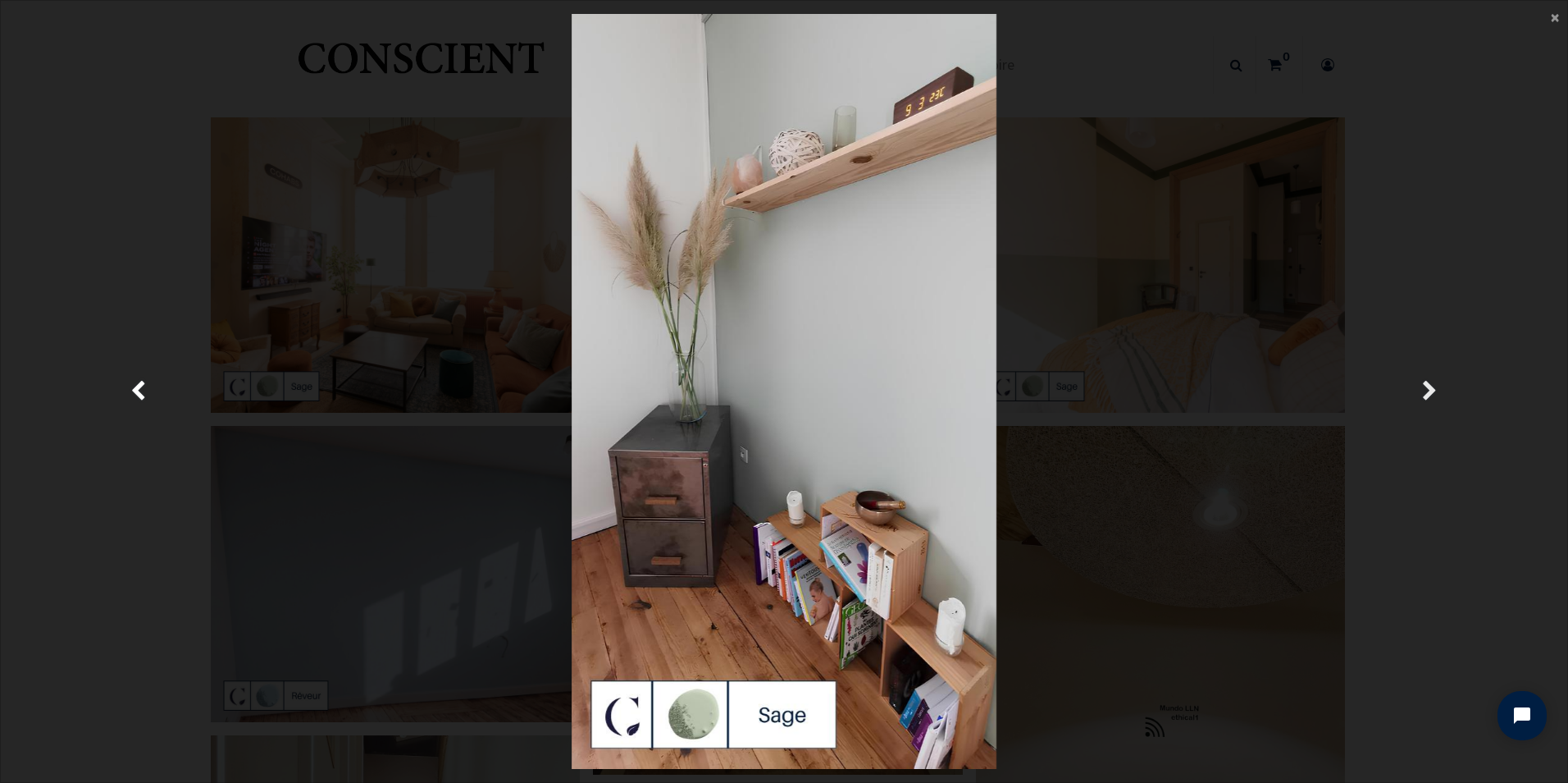
click at [1419, 381] on link "Suivante" at bounding box center [1430, 391] width 228 height 755
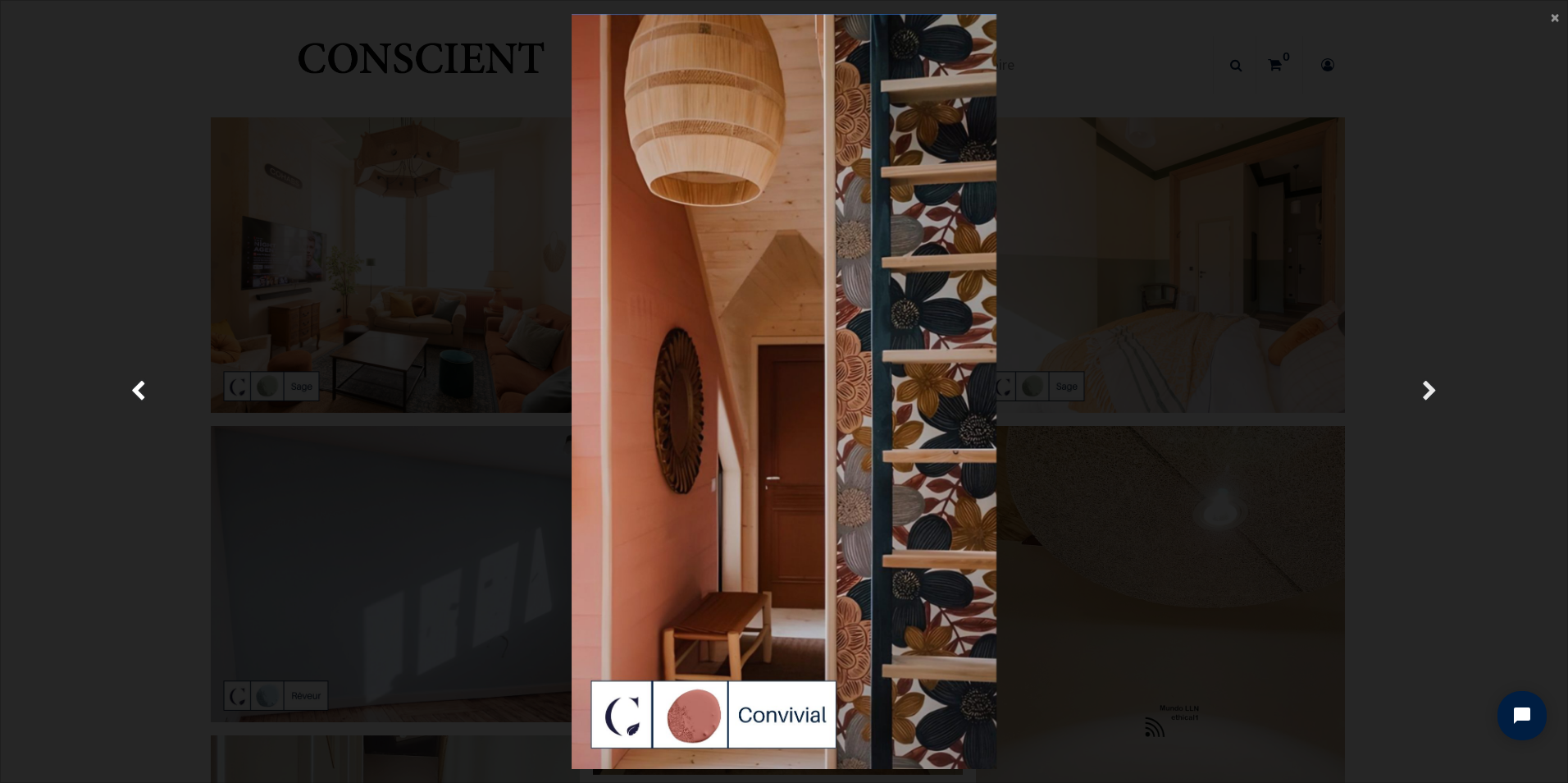
click at [1418, 381] on link "Suivante" at bounding box center [1430, 391] width 228 height 755
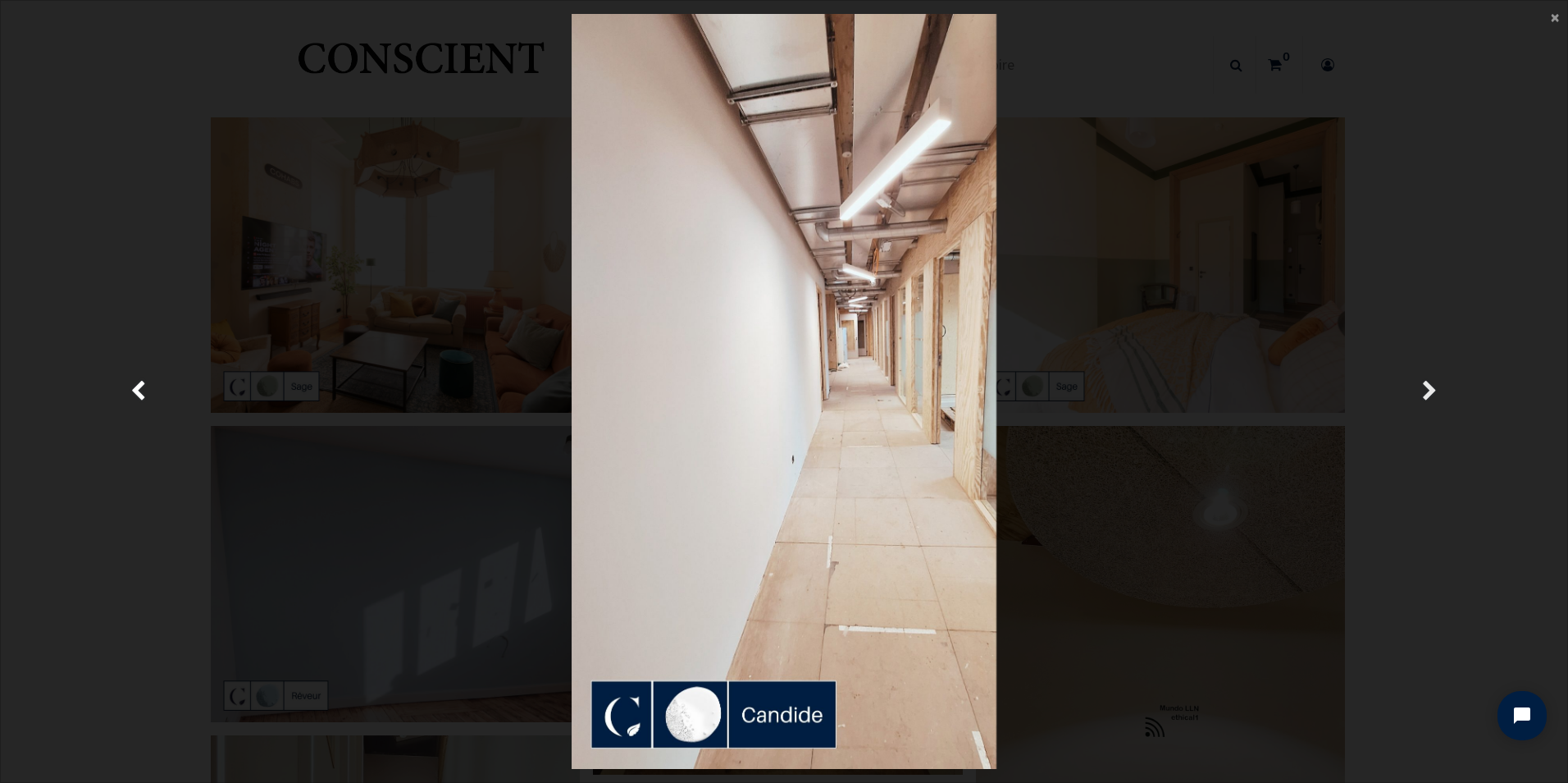
click at [1418, 381] on link "Suivante" at bounding box center [1430, 391] width 228 height 755
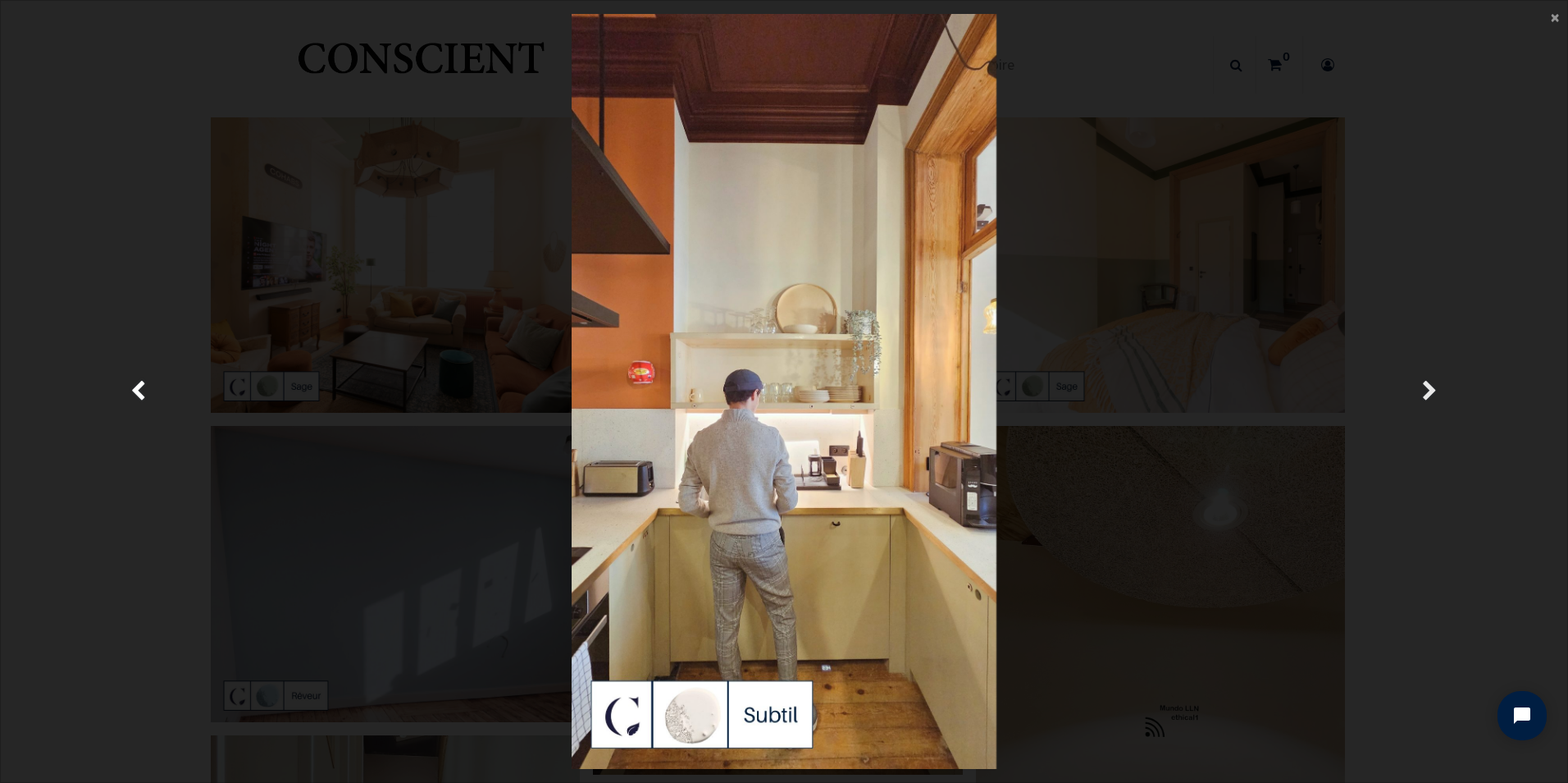
click at [1418, 381] on link "Suivante" at bounding box center [1430, 391] width 228 height 755
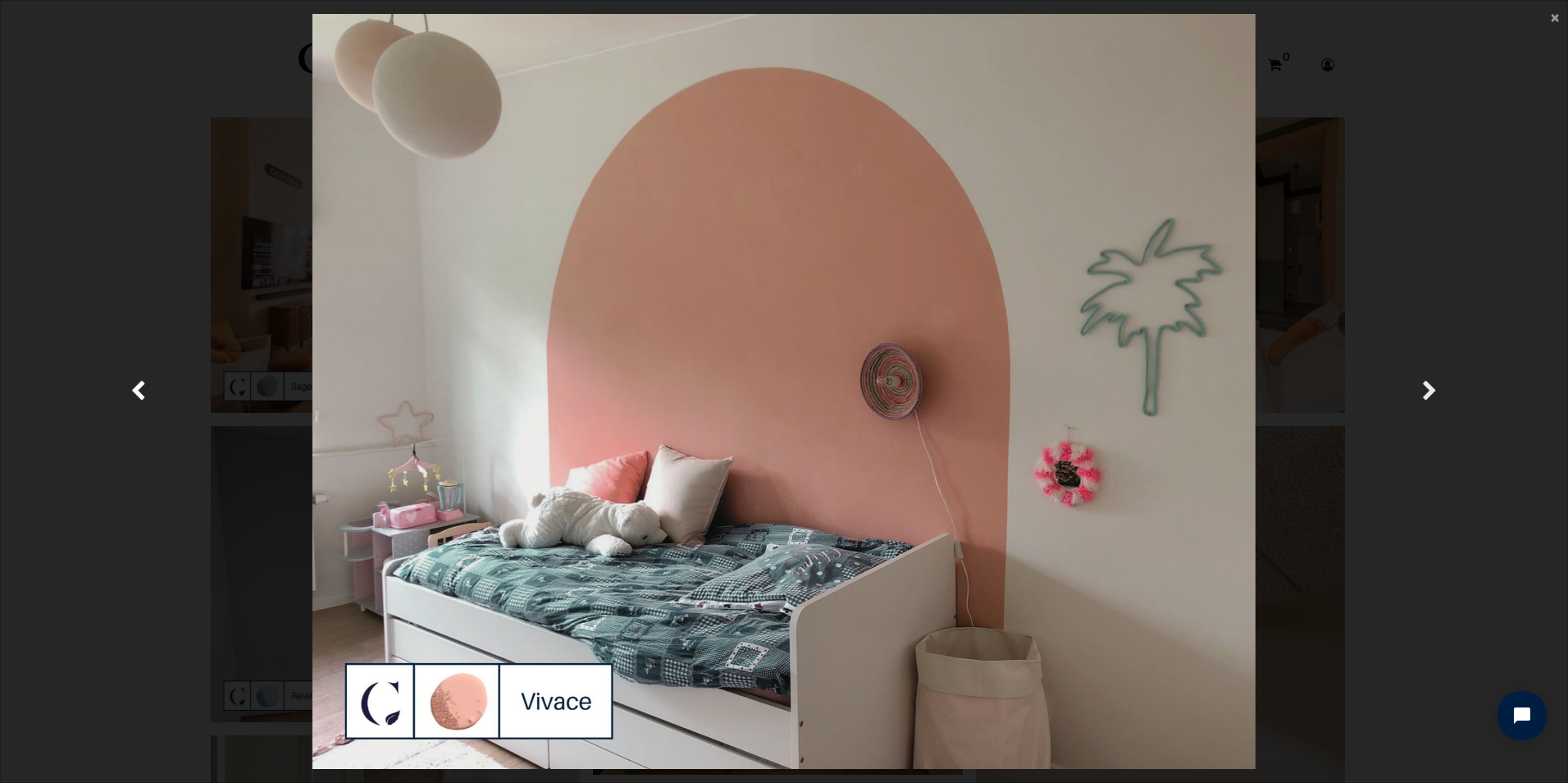
click at [1418, 381] on link "Suivante" at bounding box center [1430, 391] width 228 height 755
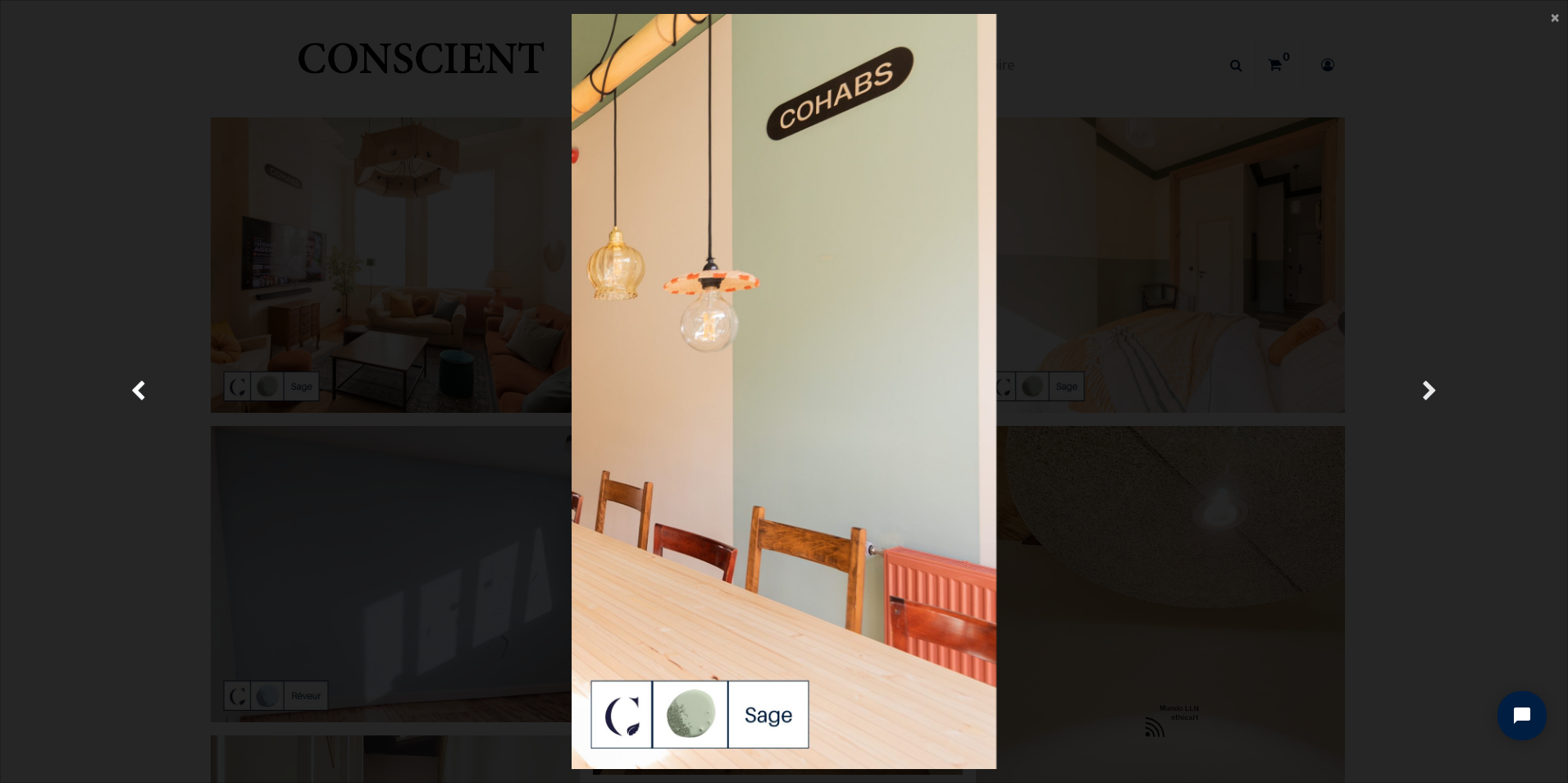
click at [1418, 381] on link "Suivante" at bounding box center [1430, 391] width 228 height 755
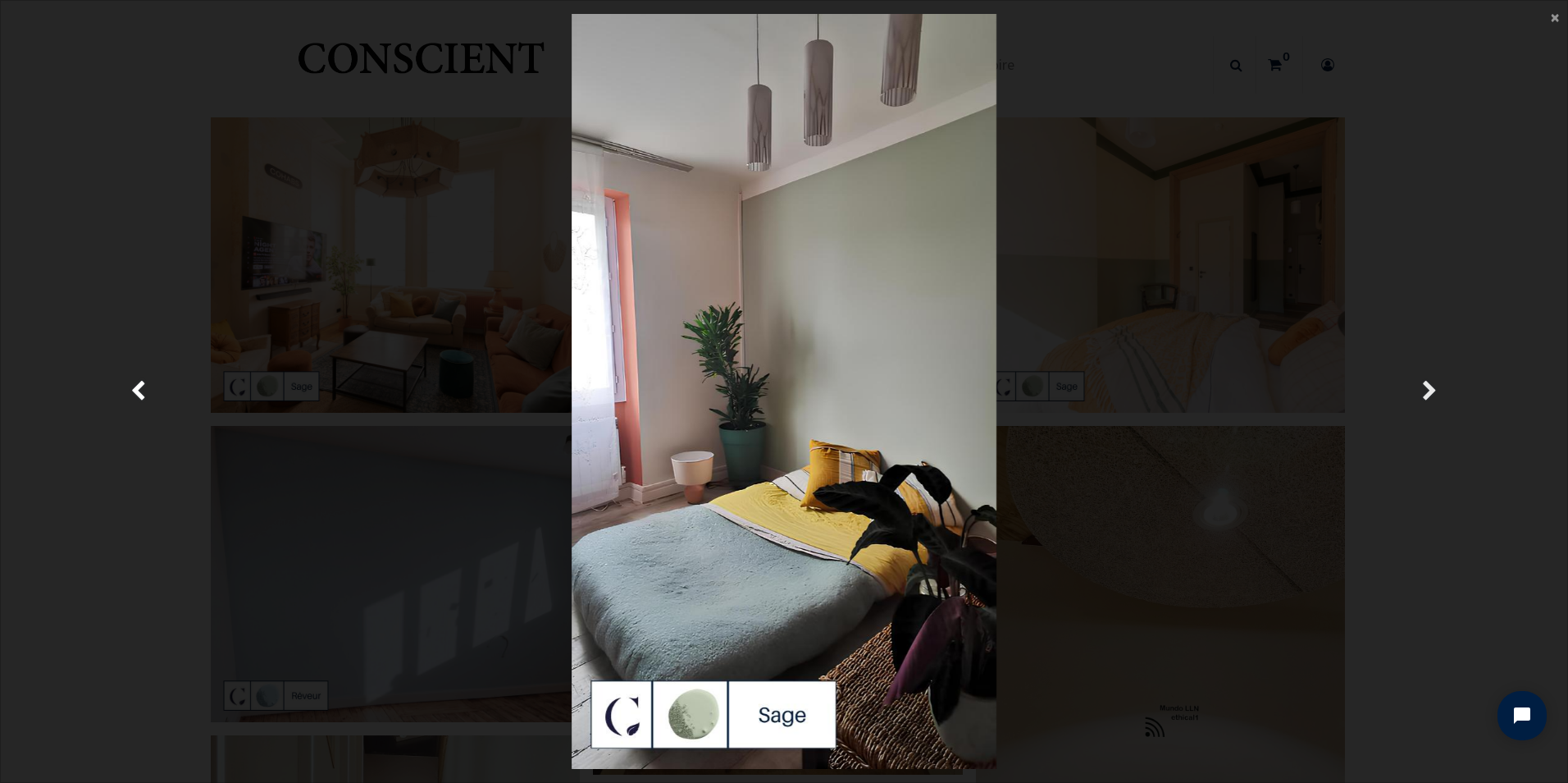
click at [1418, 381] on link "Suivante" at bounding box center [1430, 391] width 228 height 755
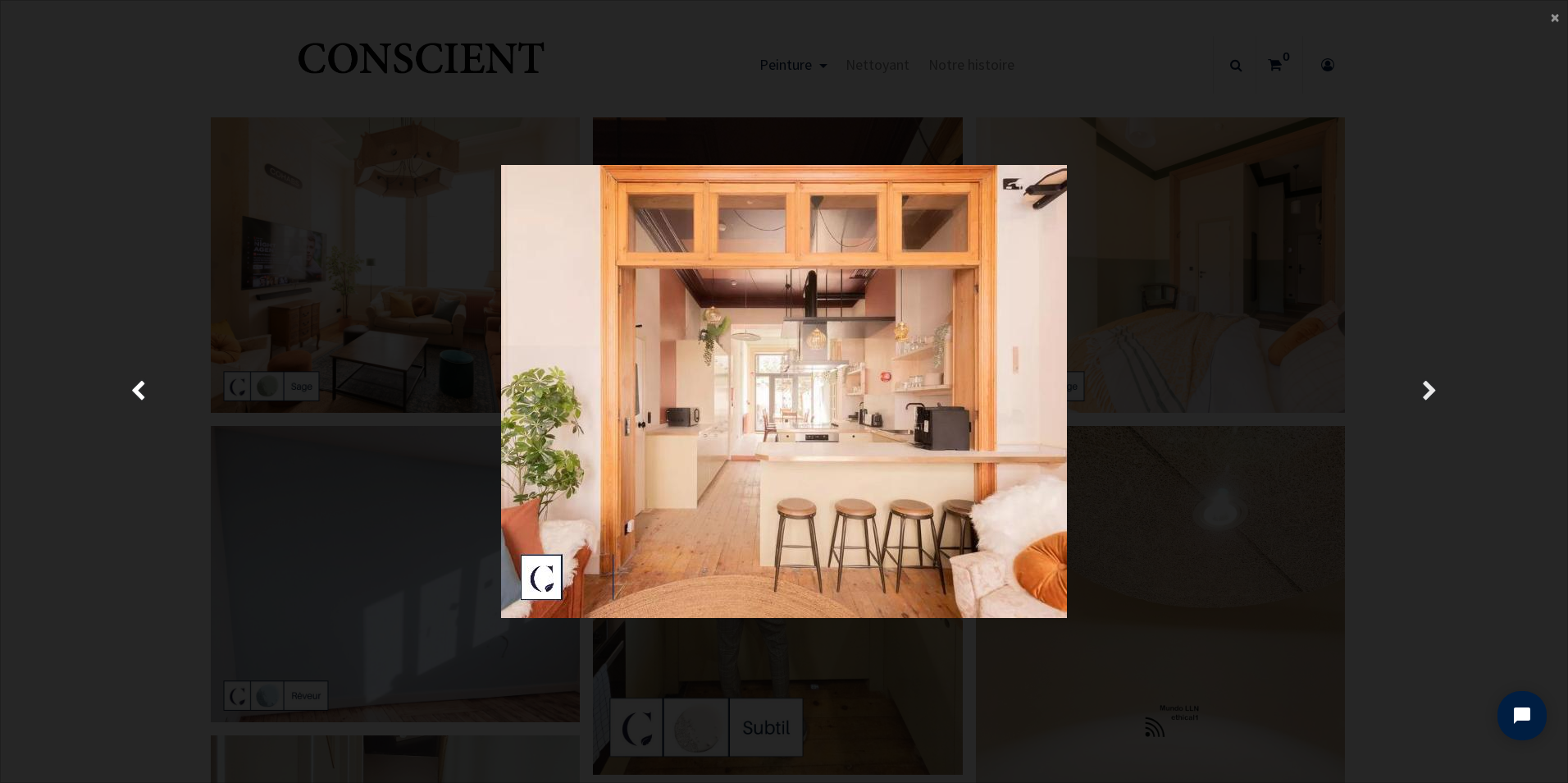
click at [1418, 381] on link "Suivante" at bounding box center [1430, 391] width 228 height 755
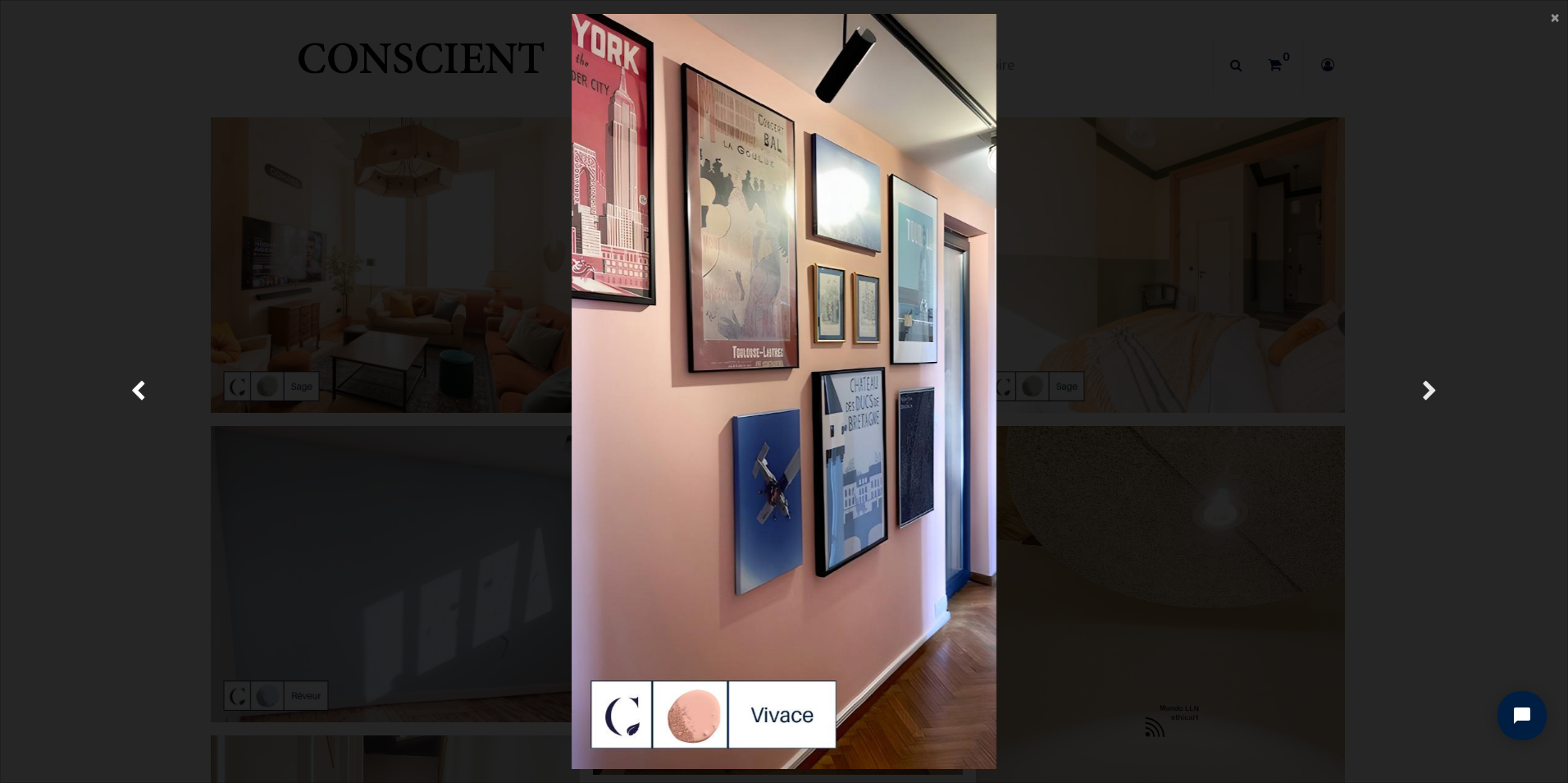
click at [1418, 381] on link "Suivante" at bounding box center [1430, 391] width 228 height 755
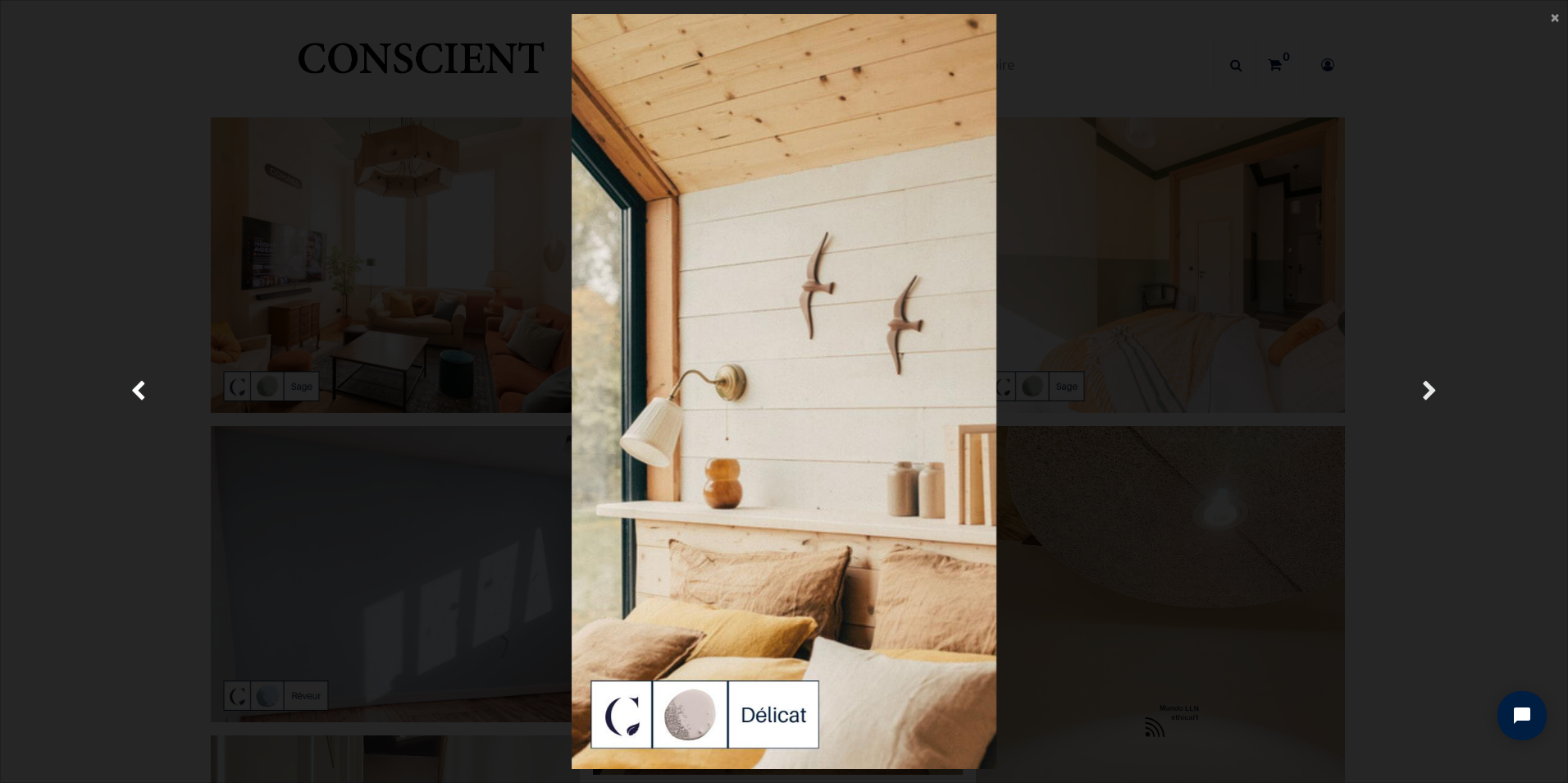
click at [1418, 381] on link "Suivante" at bounding box center [1430, 391] width 228 height 755
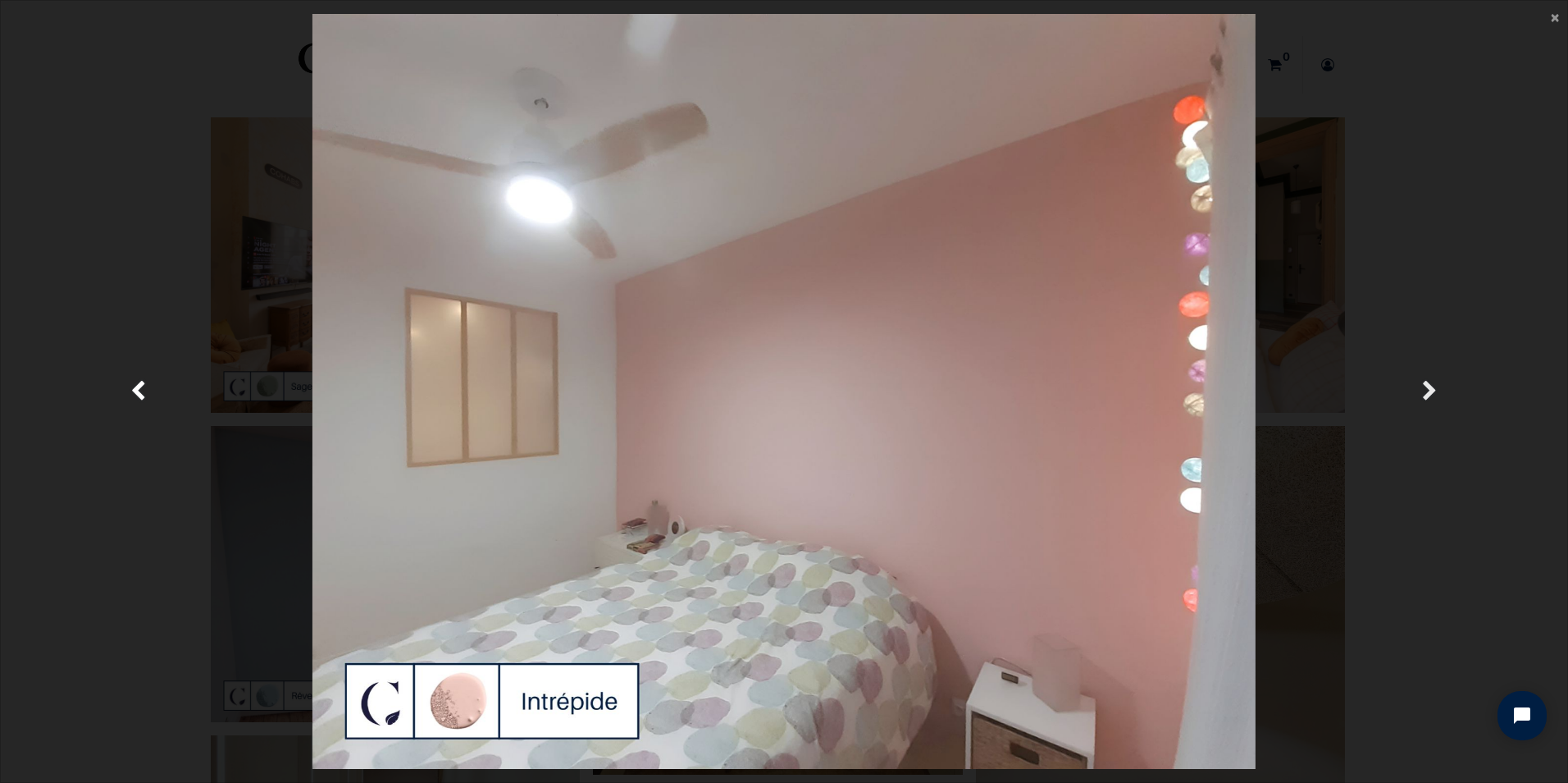
click at [1418, 381] on link "Suivante" at bounding box center [1430, 391] width 228 height 755
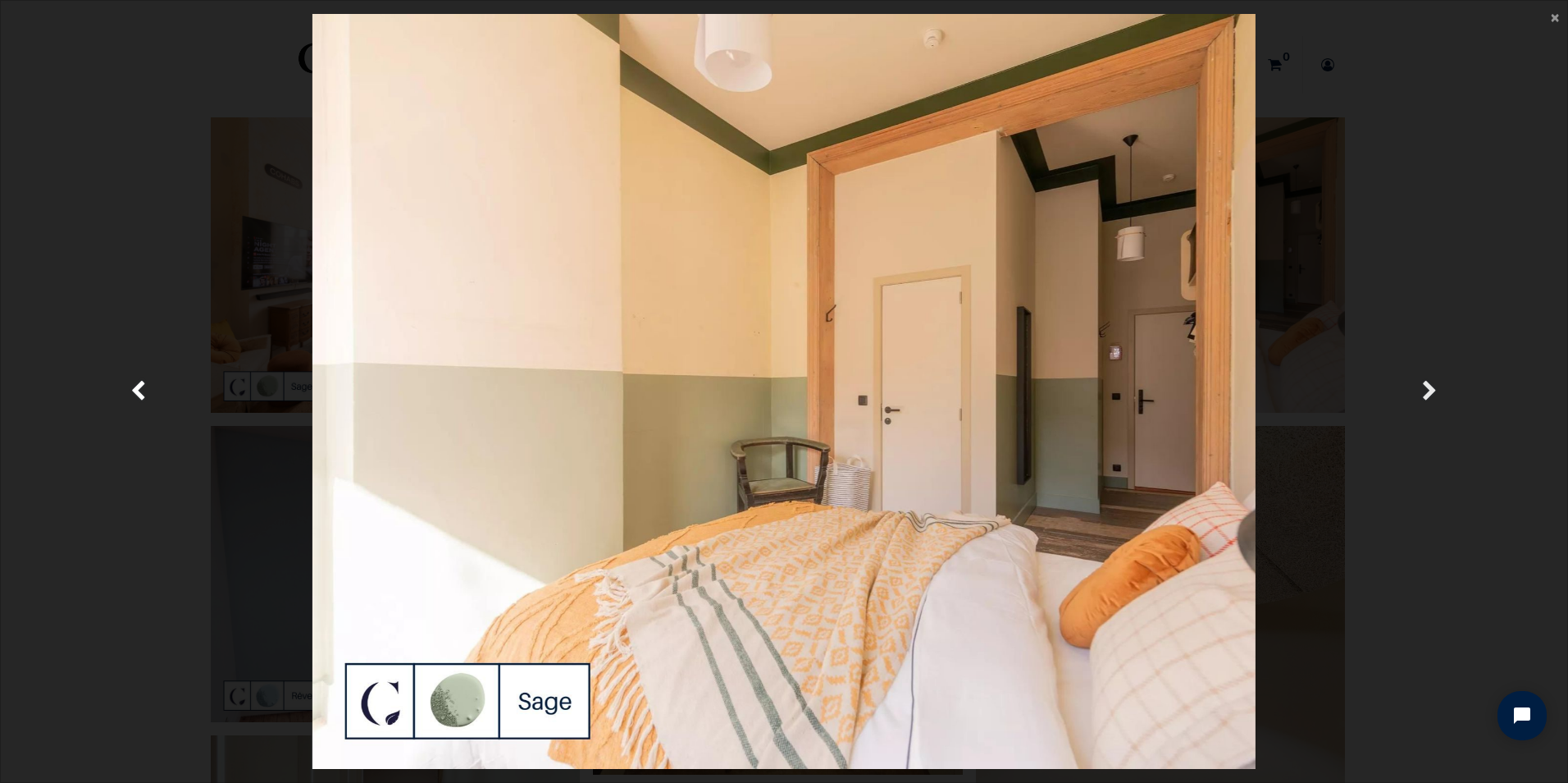
click at [1419, 384] on link "Suivante" at bounding box center [1430, 391] width 228 height 755
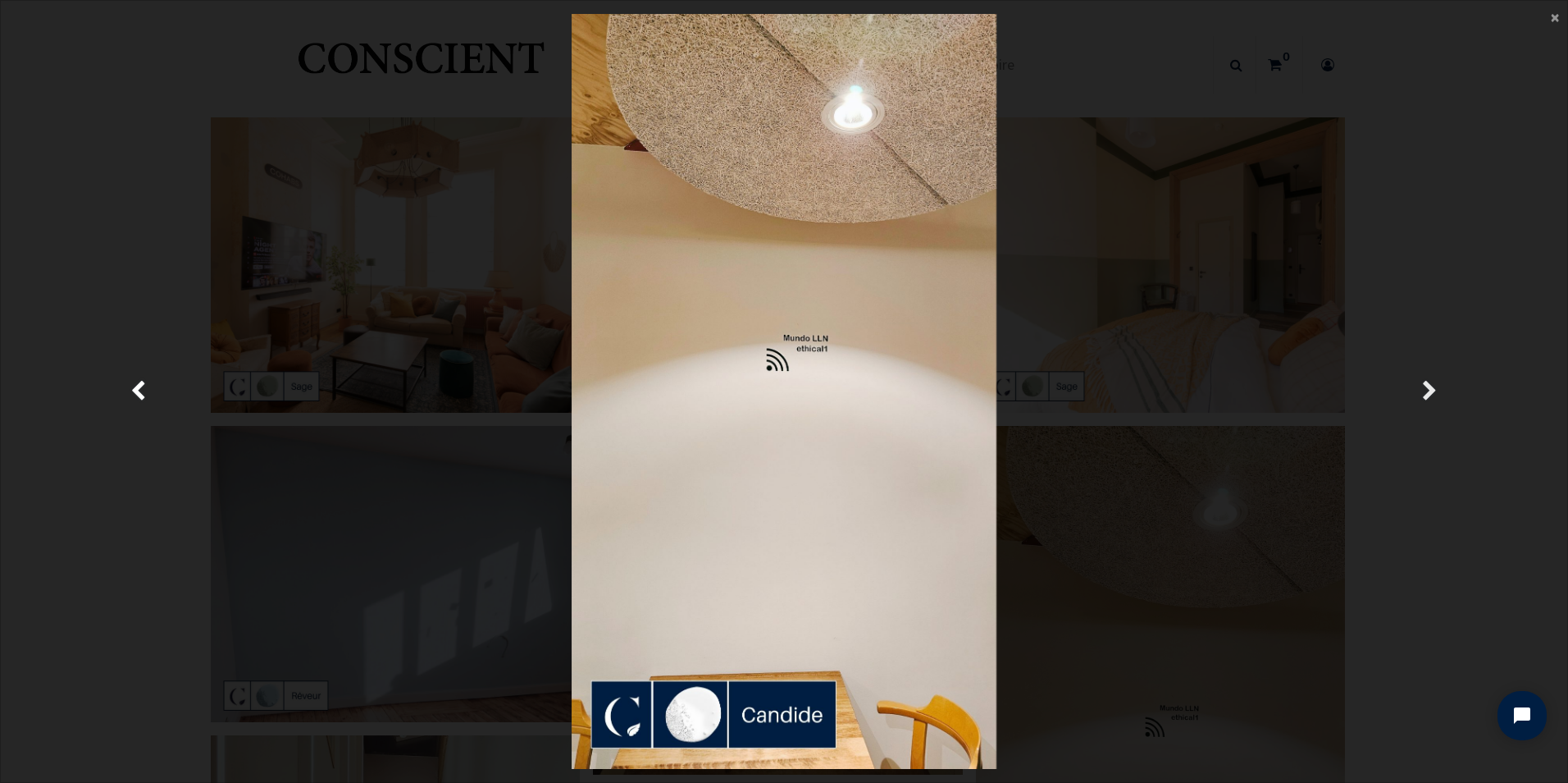
click at [1419, 384] on link "Suivante" at bounding box center [1430, 391] width 228 height 755
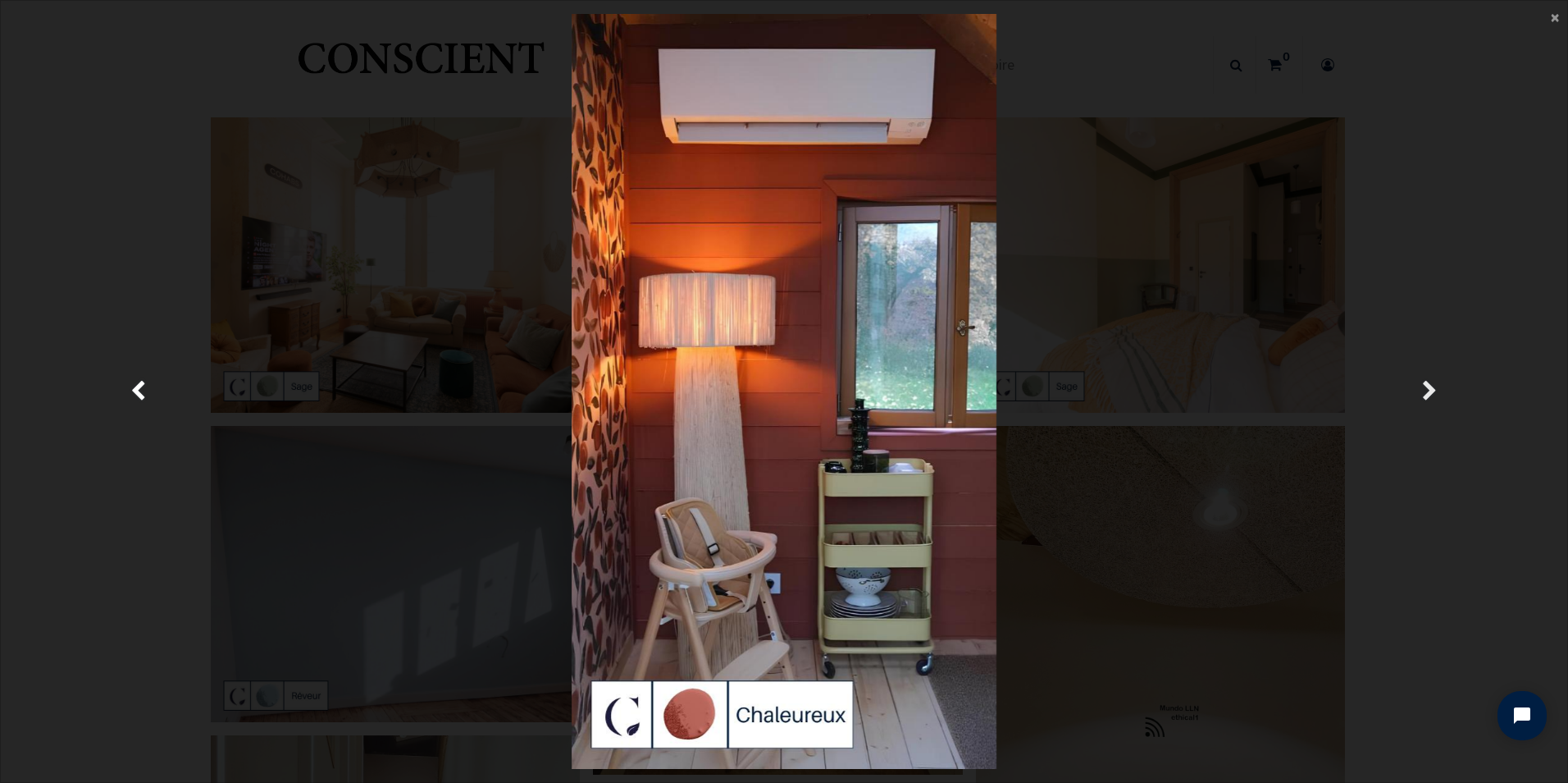
click at [1419, 384] on link "Suivante" at bounding box center [1430, 391] width 228 height 755
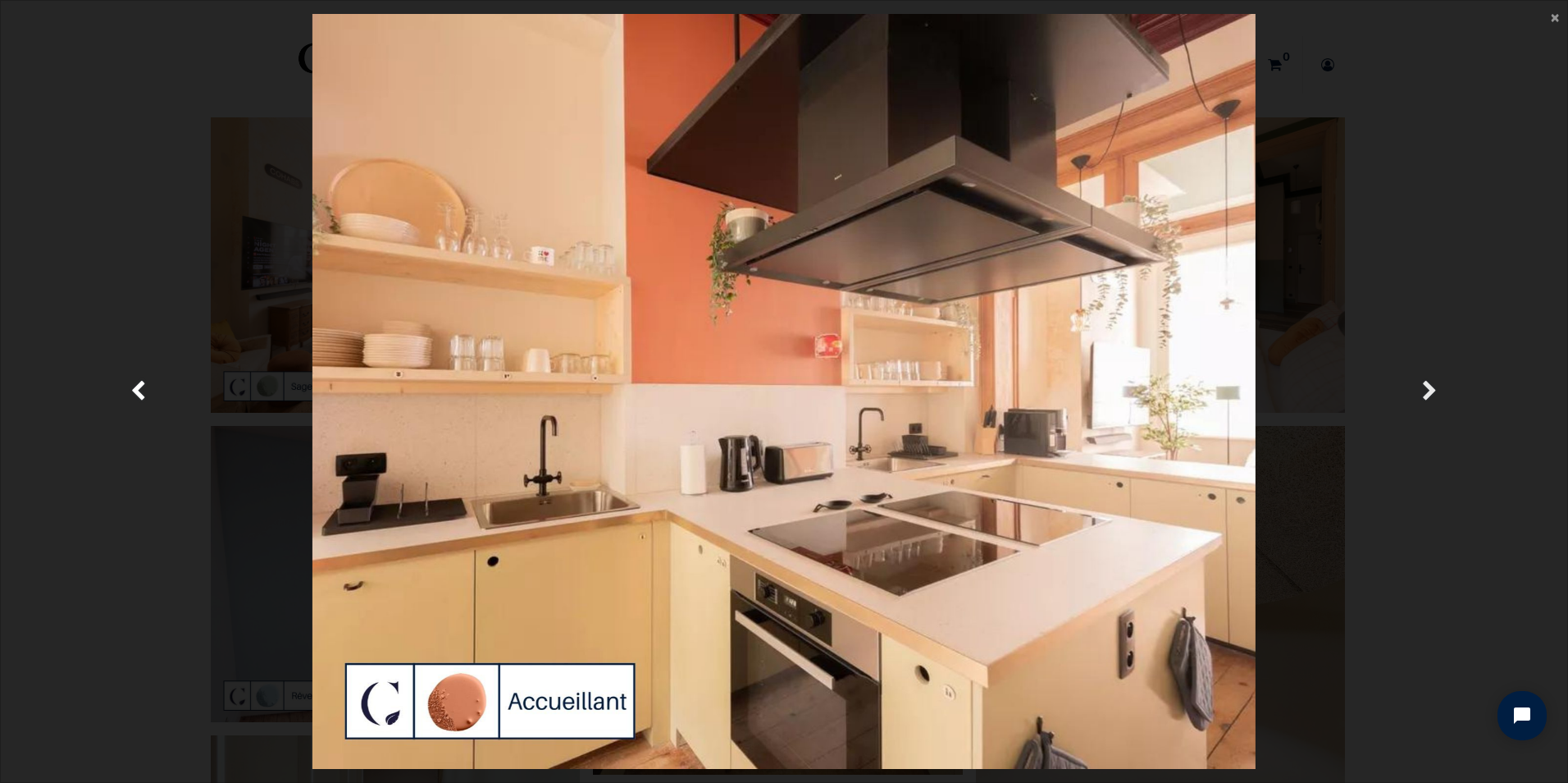
click at [1419, 384] on link "Suivante" at bounding box center [1430, 391] width 228 height 755
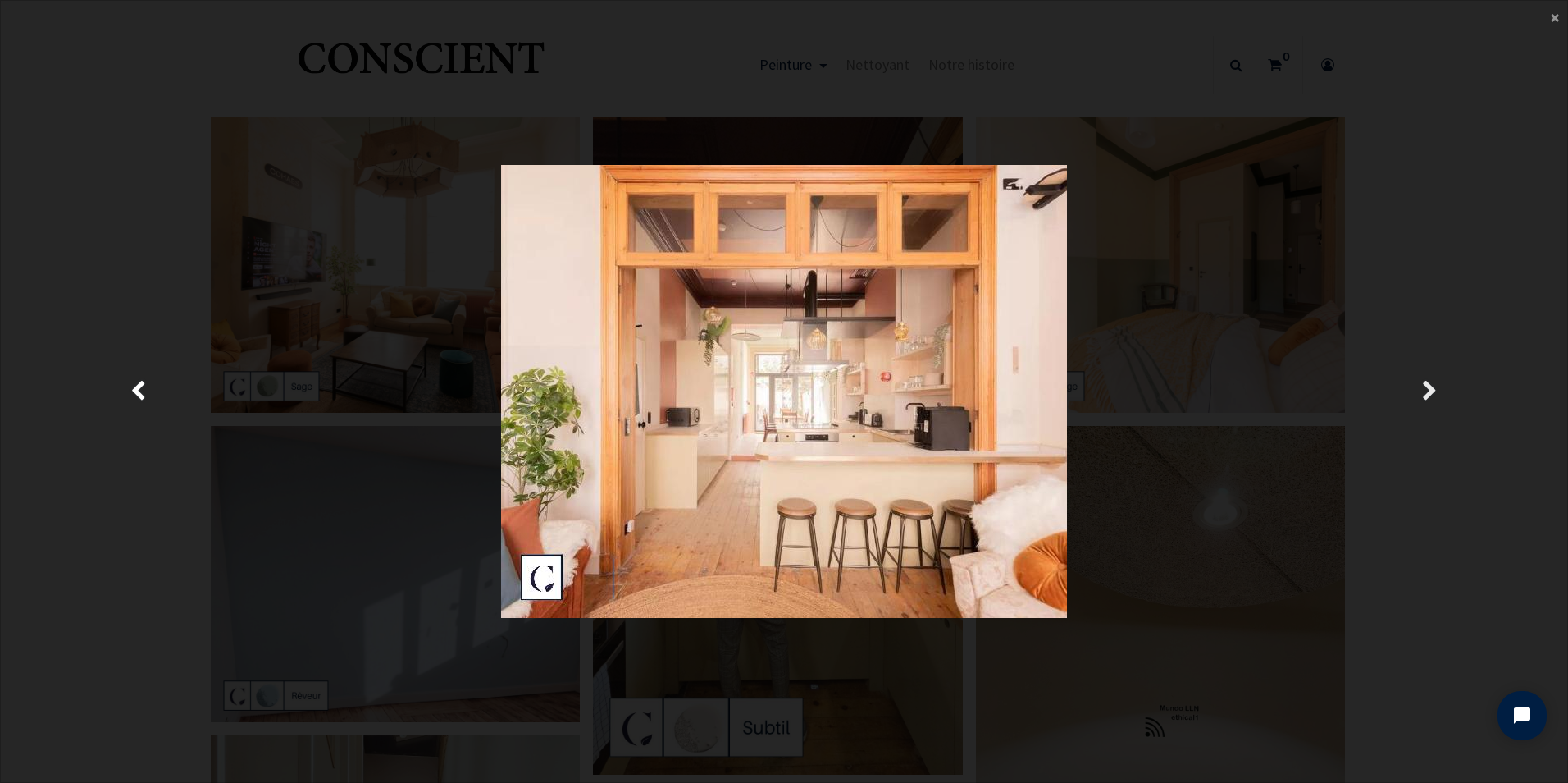
click at [1419, 384] on link "Suivante" at bounding box center [1430, 391] width 228 height 755
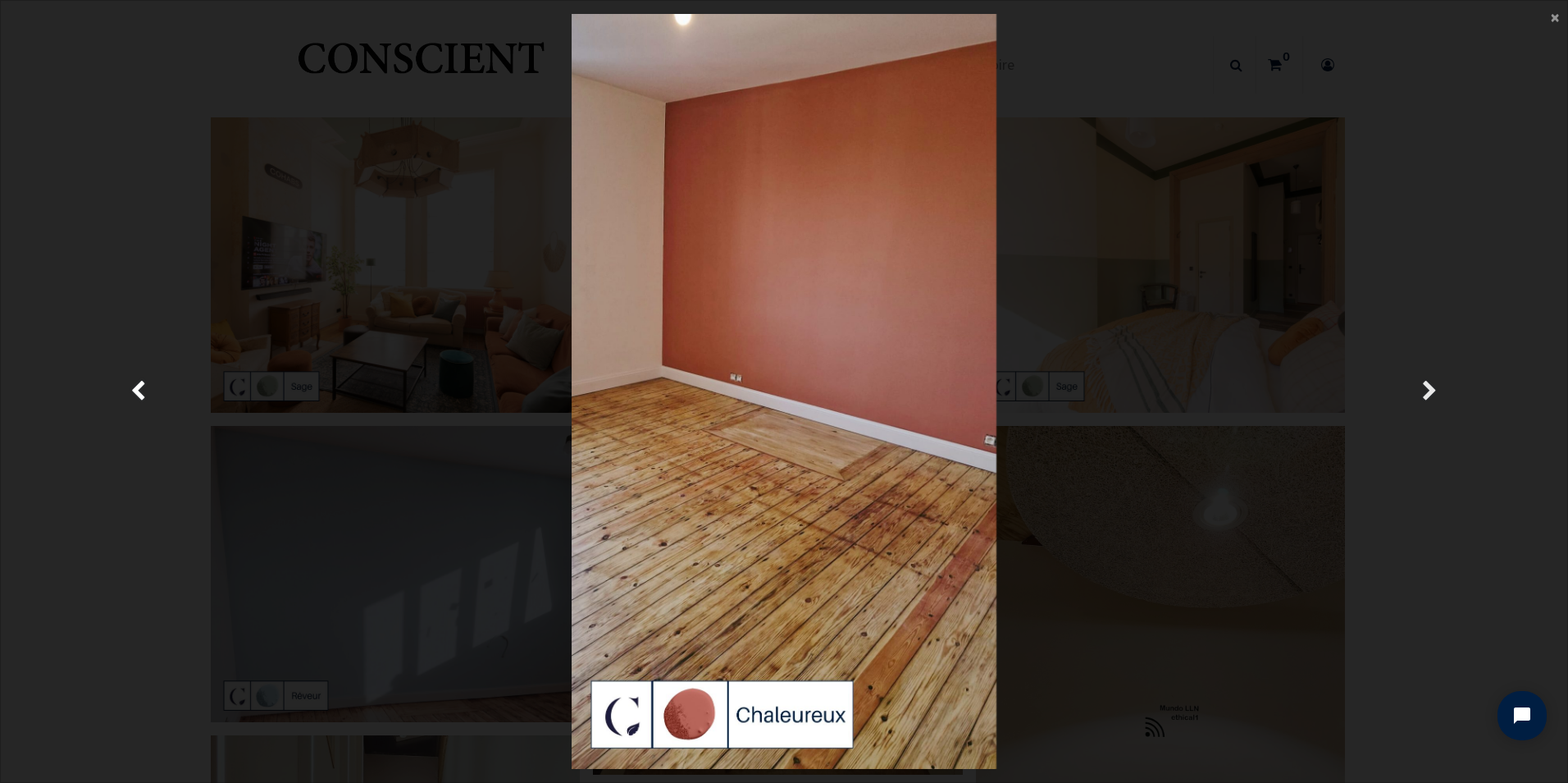
click at [1419, 384] on link "Suivante" at bounding box center [1430, 391] width 228 height 755
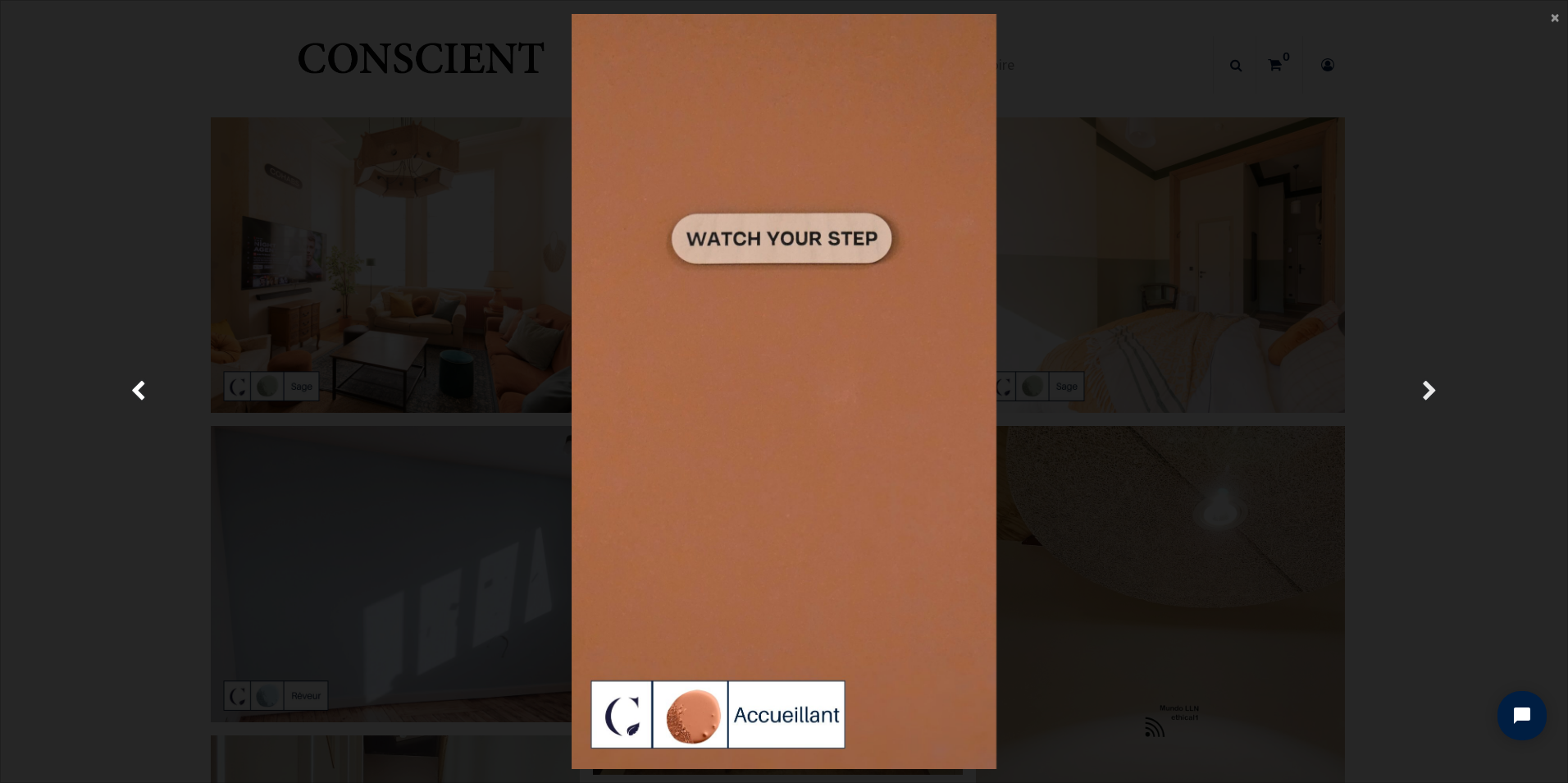
click at [1419, 384] on link "Suivante" at bounding box center [1430, 391] width 228 height 755
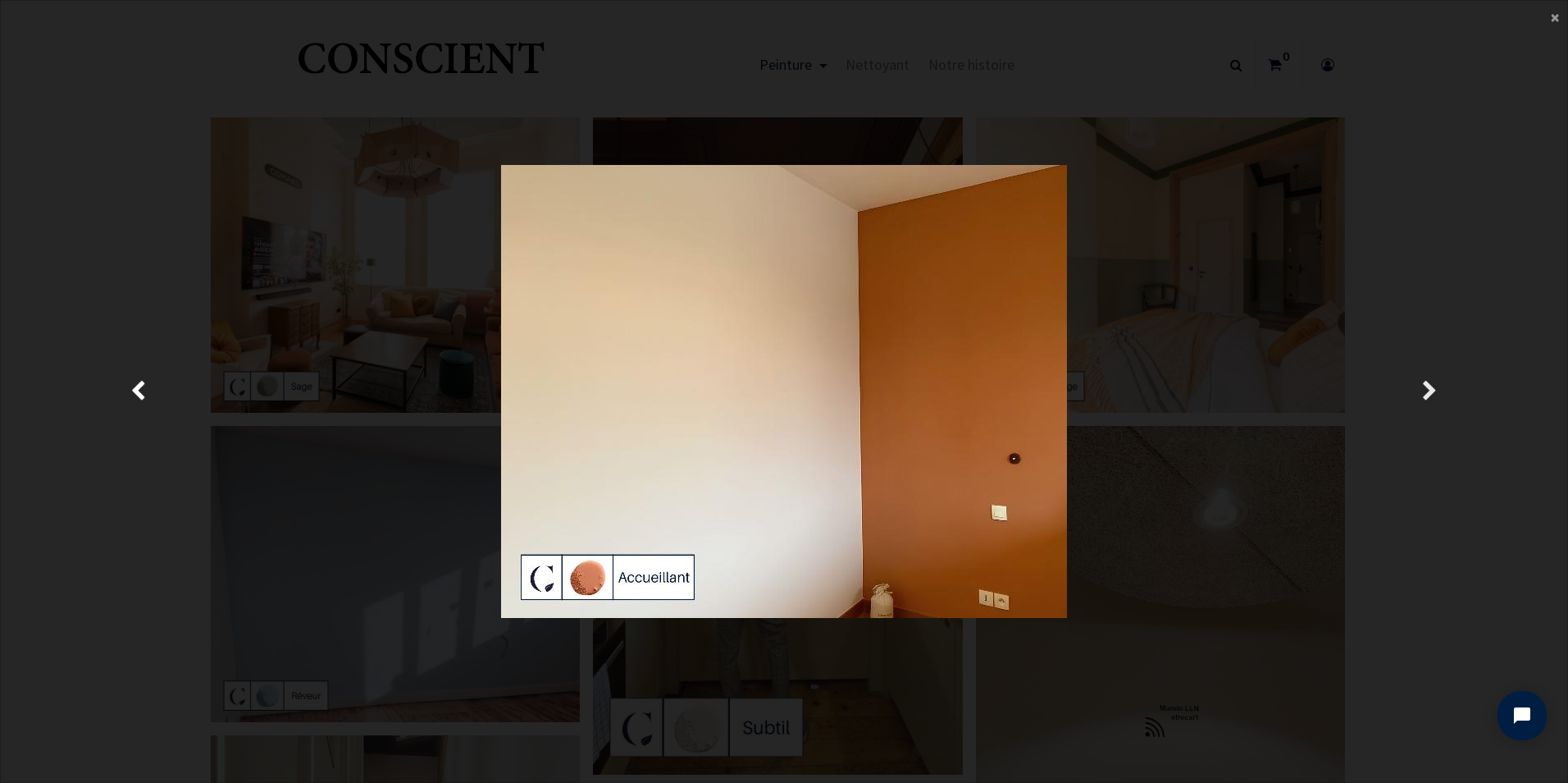
click at [1419, 384] on link "Suivante" at bounding box center [1430, 391] width 228 height 755
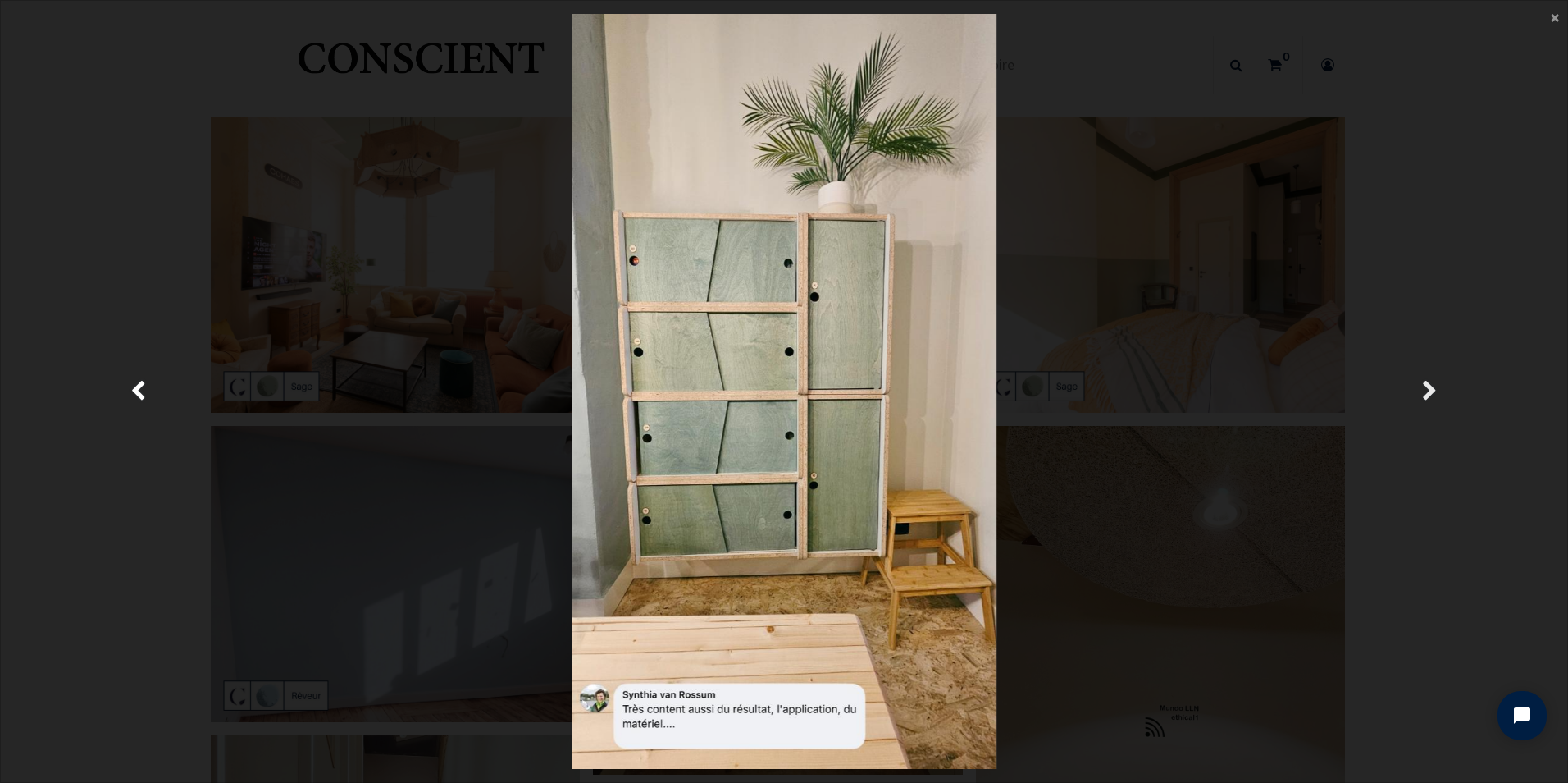
click at [1419, 384] on link "Suivante" at bounding box center [1430, 391] width 228 height 755
